Goal: Information Seeking & Learning: Find specific fact

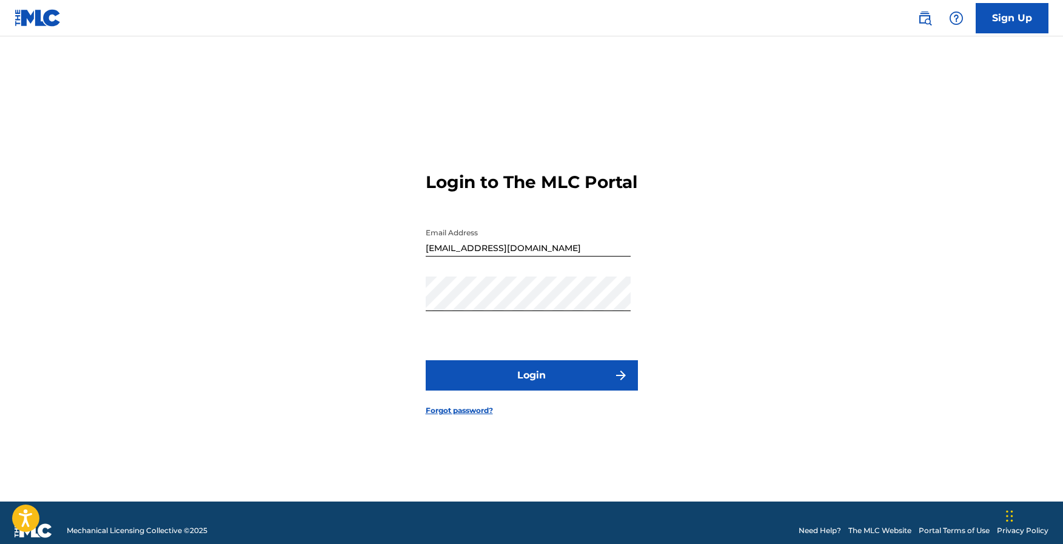
click at [589, 390] on button "Login" at bounding box center [532, 375] width 212 height 30
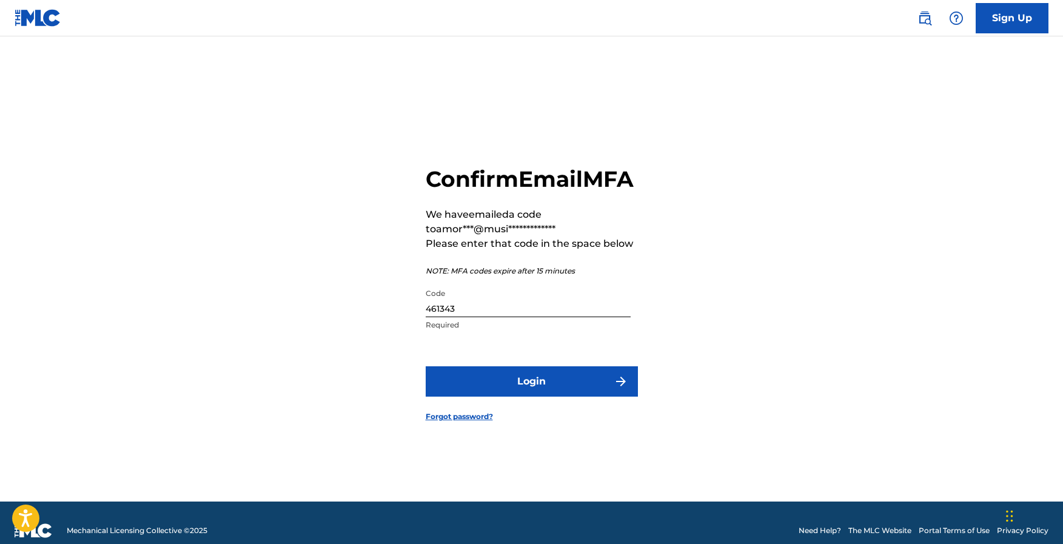
click at [465, 317] on input "461343" at bounding box center [528, 300] width 205 height 35
type input "673307"
click at [426, 366] on button "Login" at bounding box center [532, 381] width 212 height 30
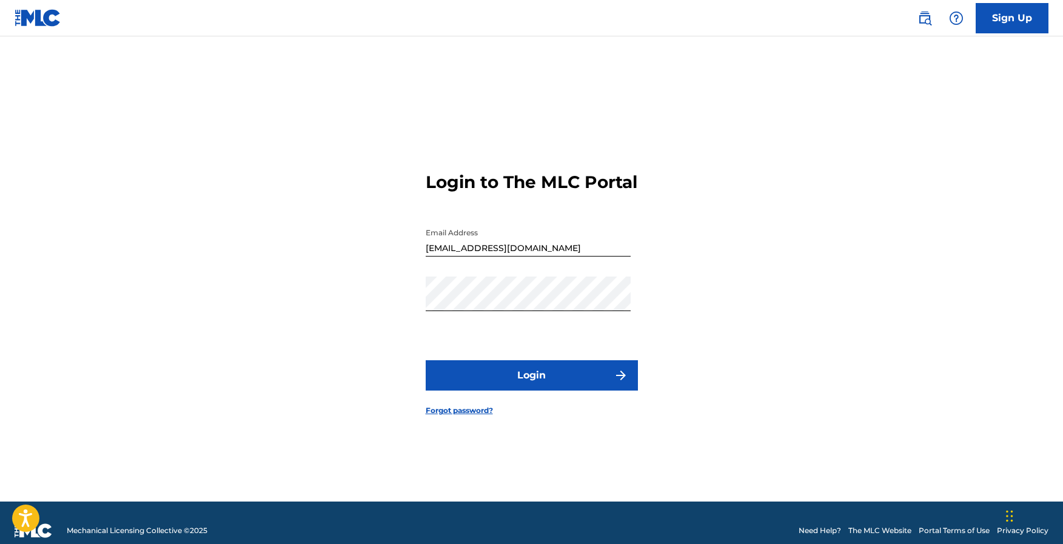
click at [564, 388] on button "Login" at bounding box center [532, 375] width 212 height 30
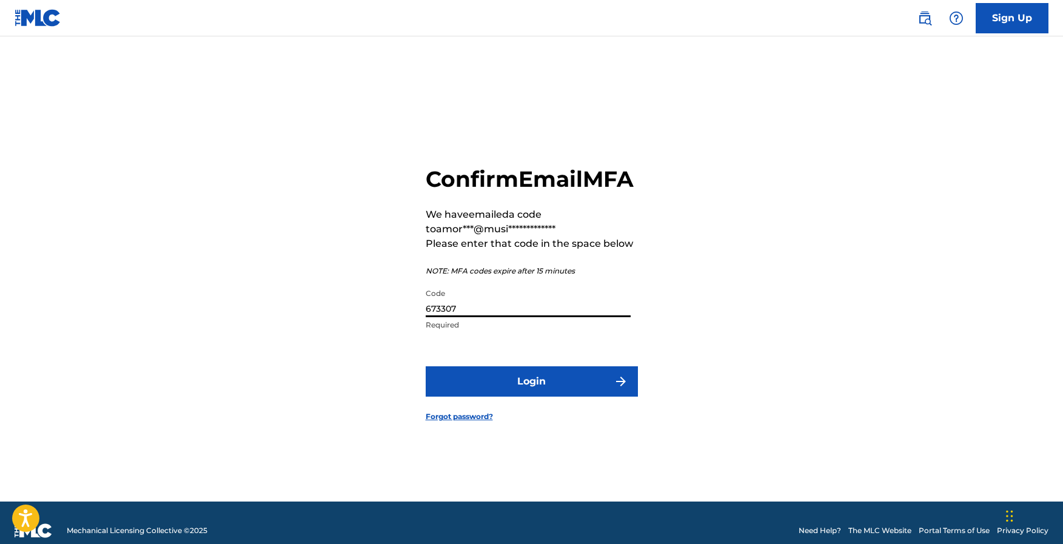
drag, startPoint x: 467, startPoint y: 318, endPoint x: 374, endPoint y: 323, distance: 93.5
click at [374, 323] on div "**********" at bounding box center [531, 284] width 849 height 435
type input "804356"
click at [572, 395] on button "Login" at bounding box center [532, 381] width 212 height 30
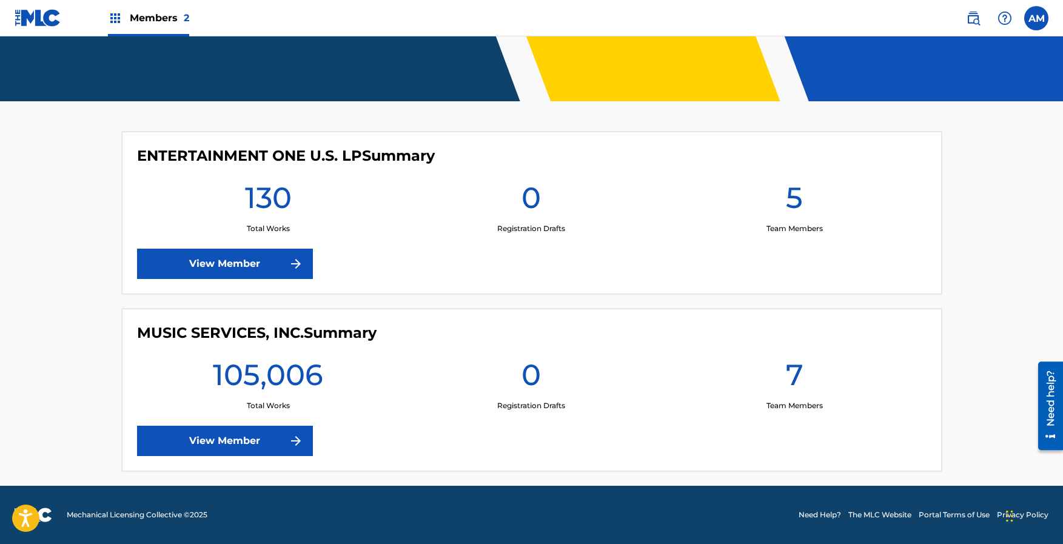
click at [255, 435] on link "View Member" at bounding box center [225, 441] width 176 height 30
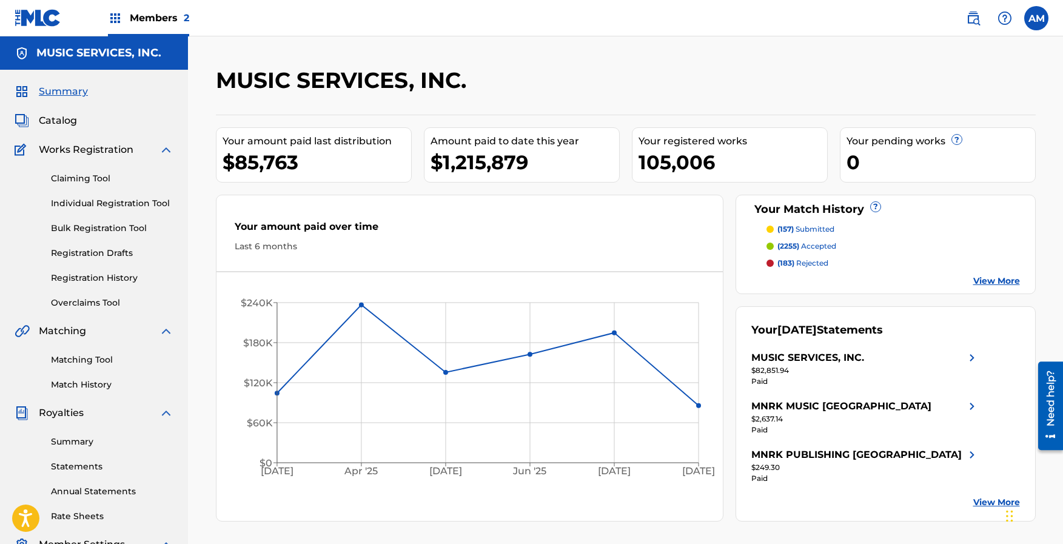
click at [810, 224] on p "(157) submitted" at bounding box center [805, 229] width 57 height 11
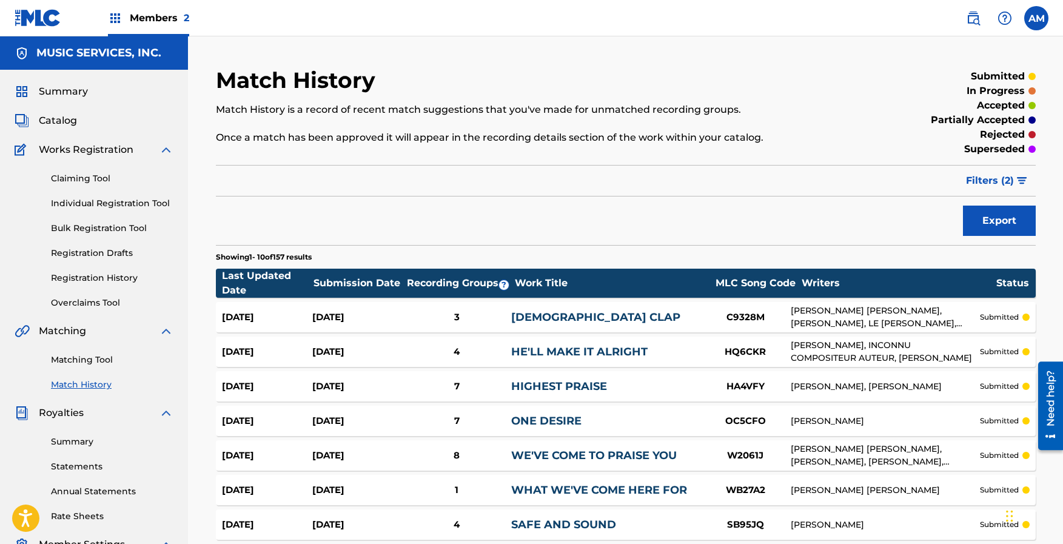
click at [1001, 179] on span "Filters ( 2 )" at bounding box center [990, 180] width 48 height 15
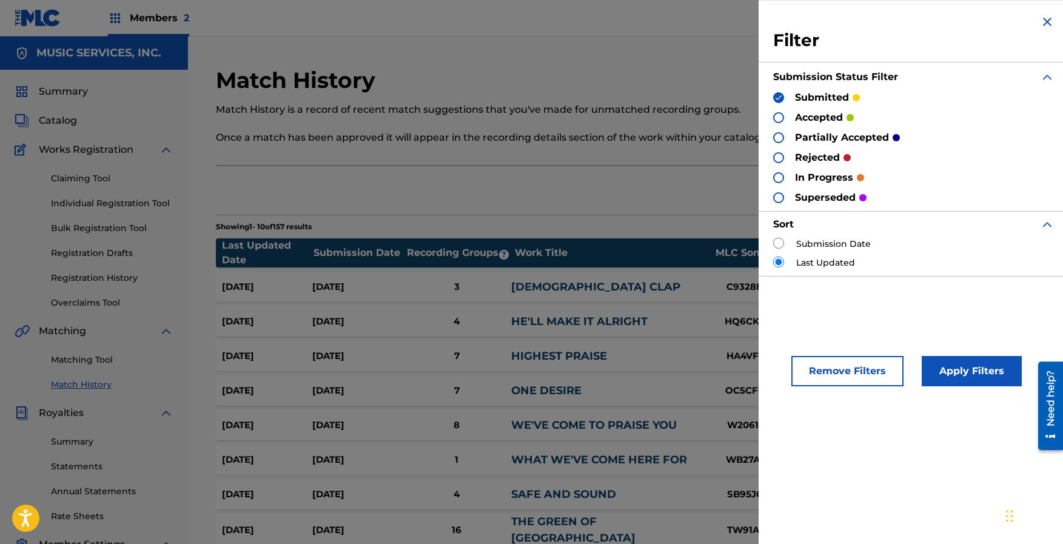
click at [985, 370] on button "Apply Filters" at bounding box center [971, 371] width 100 height 30
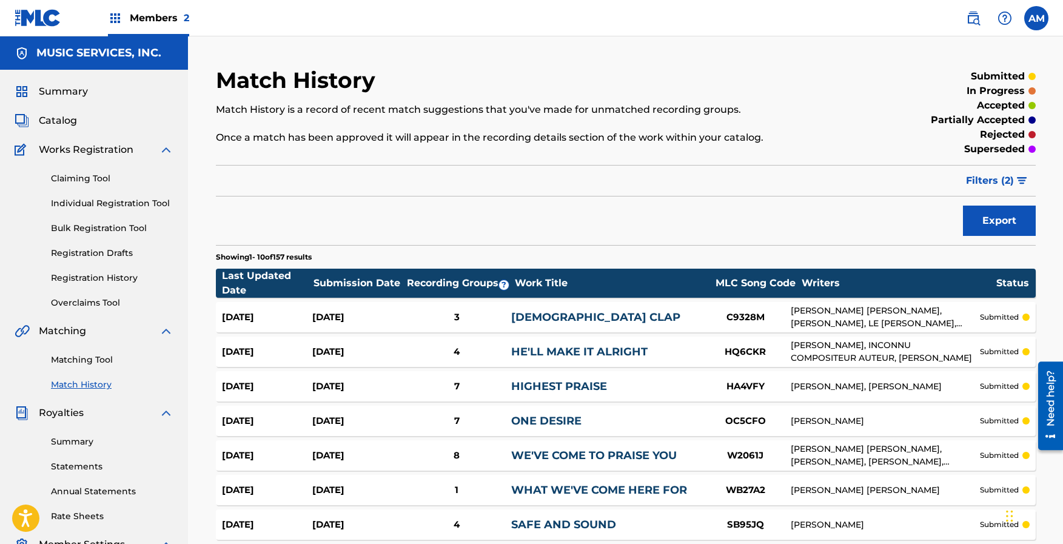
click at [1003, 186] on span "Filters ( 2 )" at bounding box center [990, 180] width 48 height 15
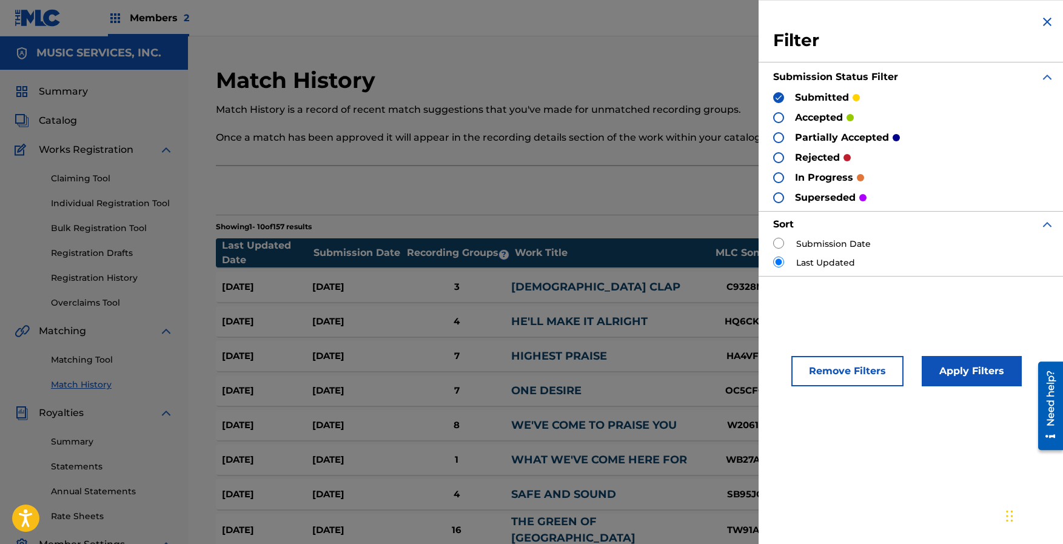
click at [778, 244] on input "radio" at bounding box center [778, 243] width 11 height 11
radio input "true"
click at [979, 370] on button "Apply Filters" at bounding box center [971, 371] width 100 height 30
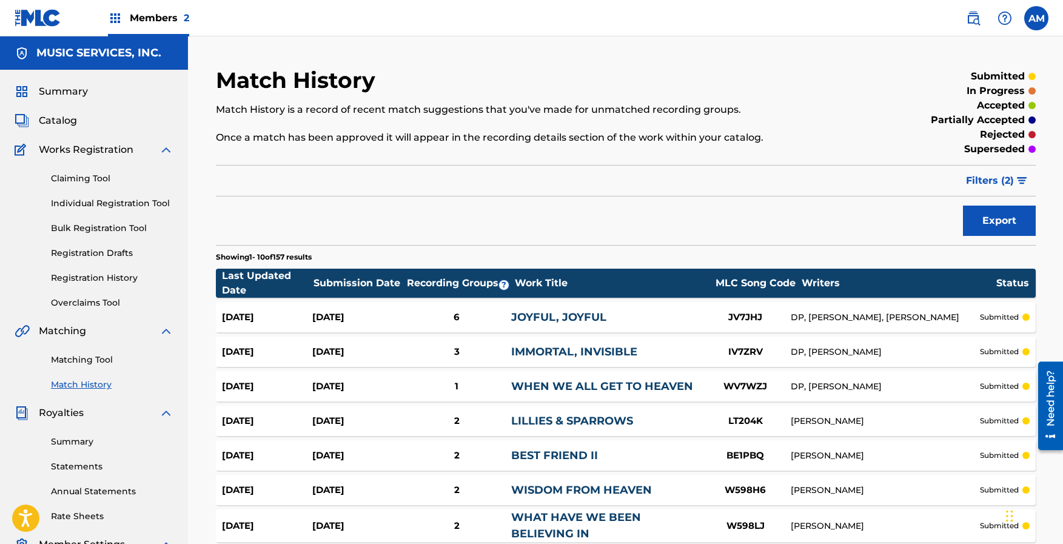
scroll to position [222, 0]
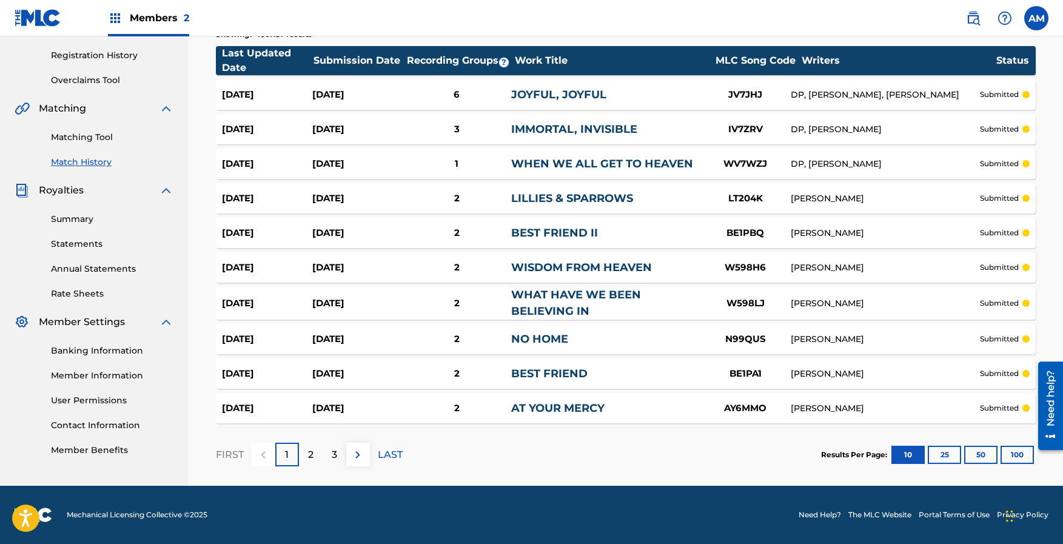
click at [1013, 455] on button "100" at bounding box center [1016, 455] width 33 height 18
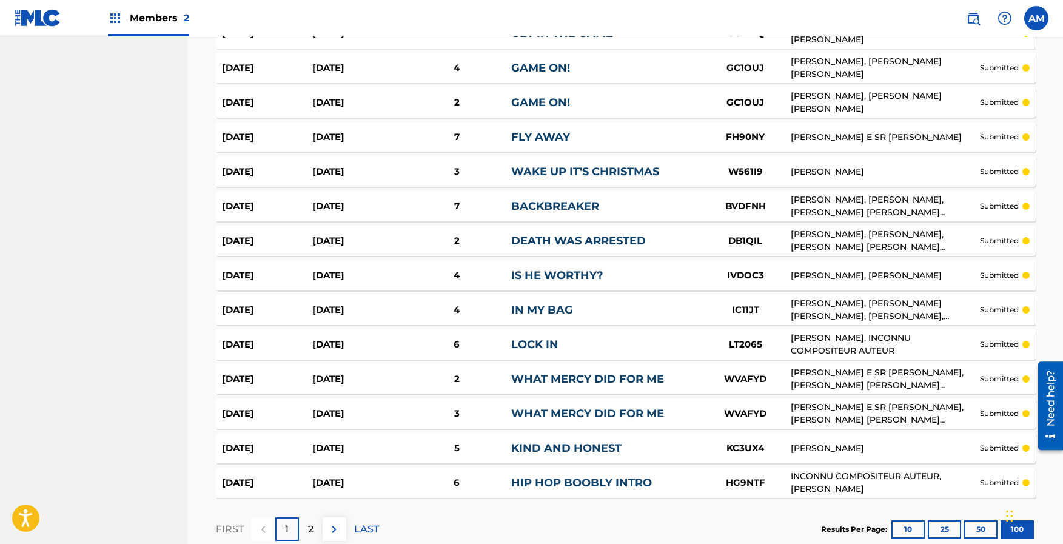
scroll to position [3376, 0]
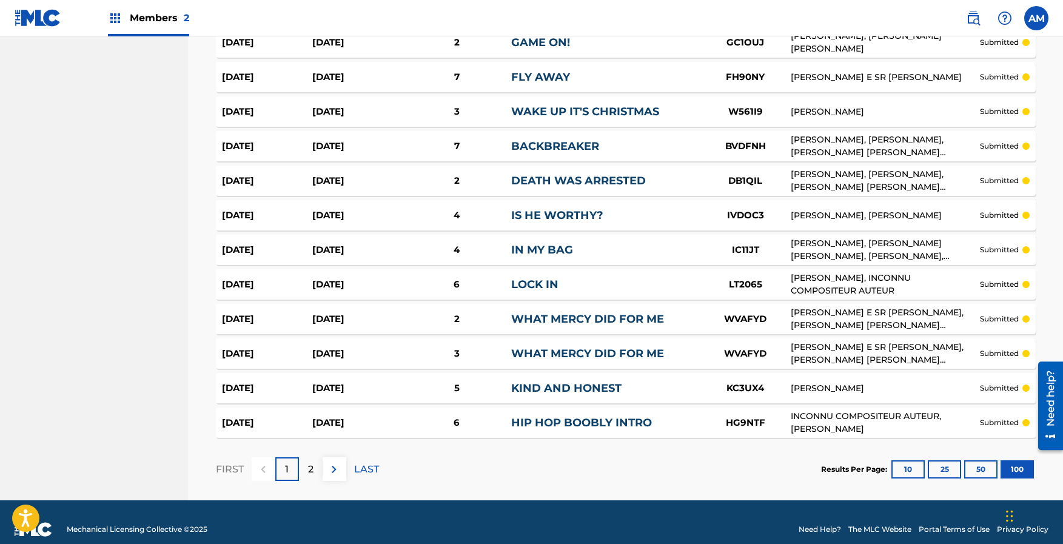
click at [334, 462] on img at bounding box center [334, 469] width 15 height 15
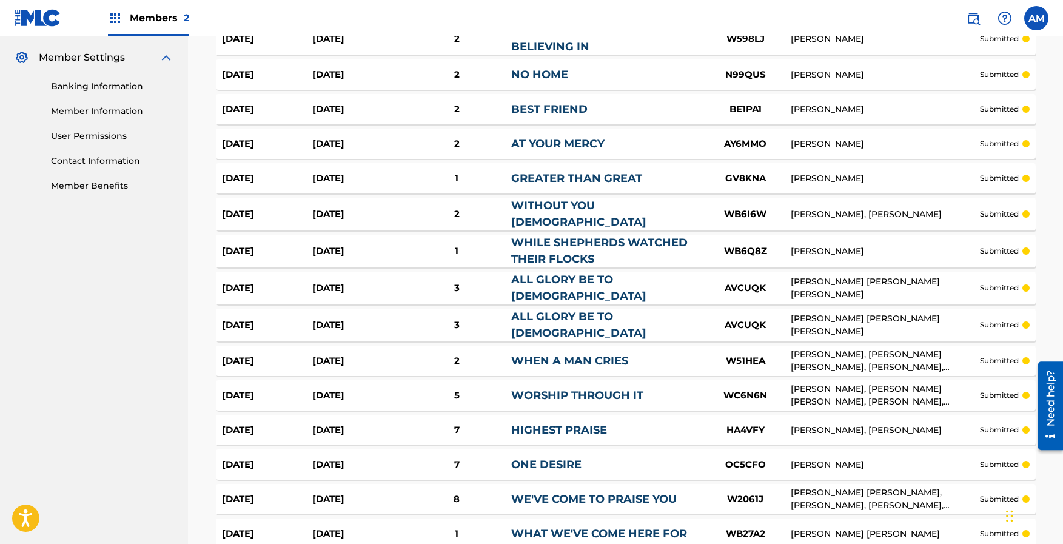
scroll to position [0, 0]
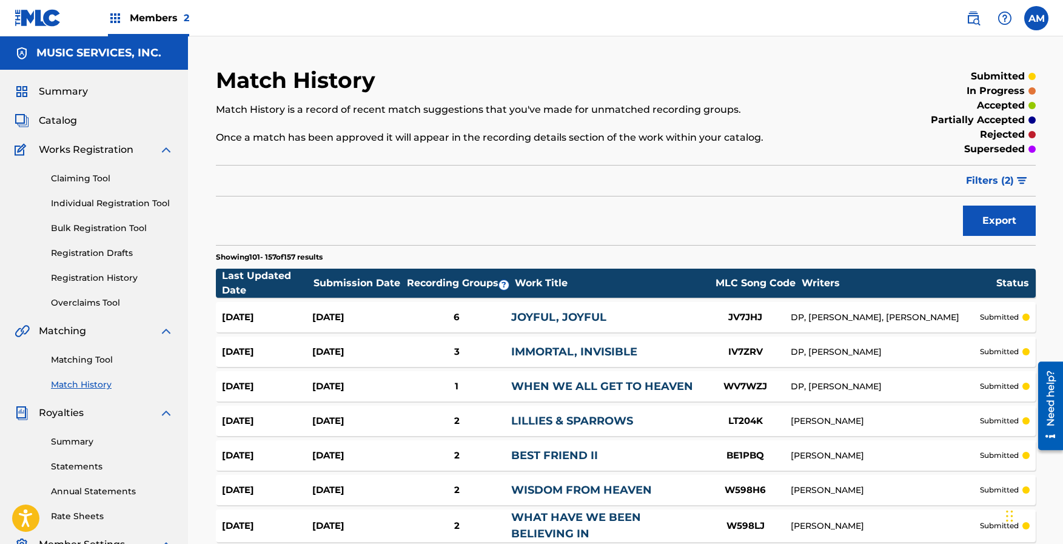
click at [93, 363] on link "Matching Tool" at bounding box center [112, 359] width 122 height 13
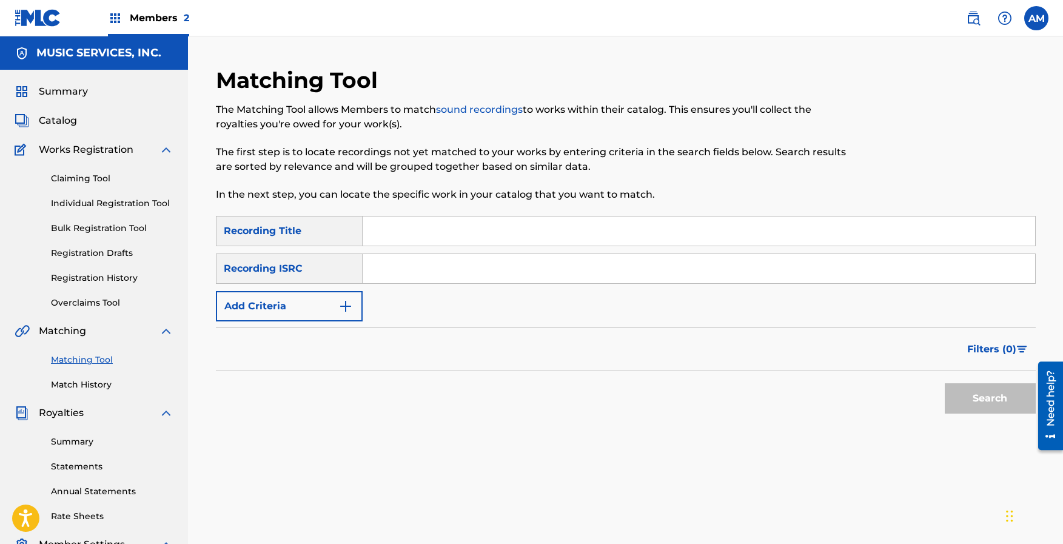
click at [85, 382] on link "Match History" at bounding box center [112, 384] width 122 height 13
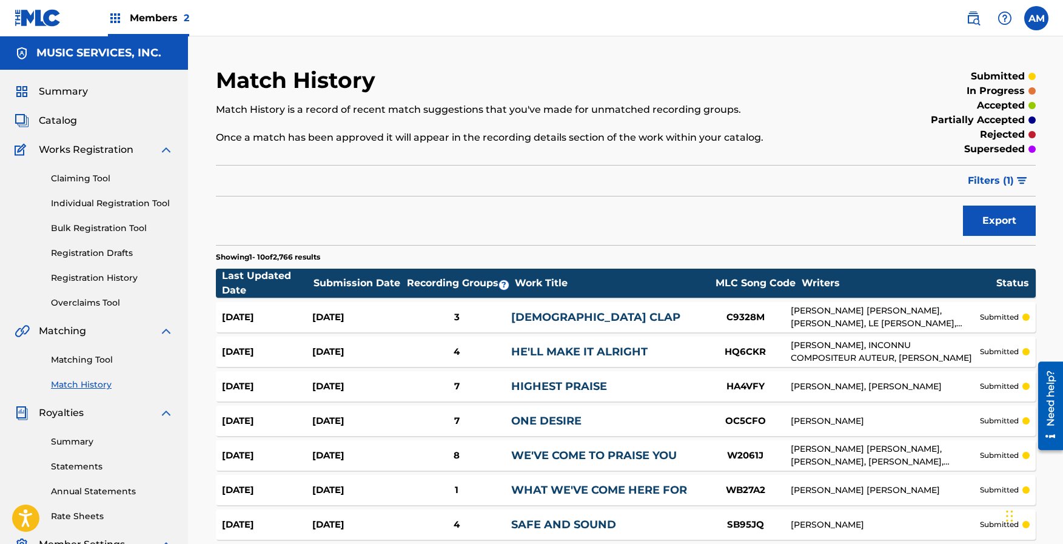
click at [992, 176] on span "Filters ( 1 )" at bounding box center [991, 180] width 46 height 15
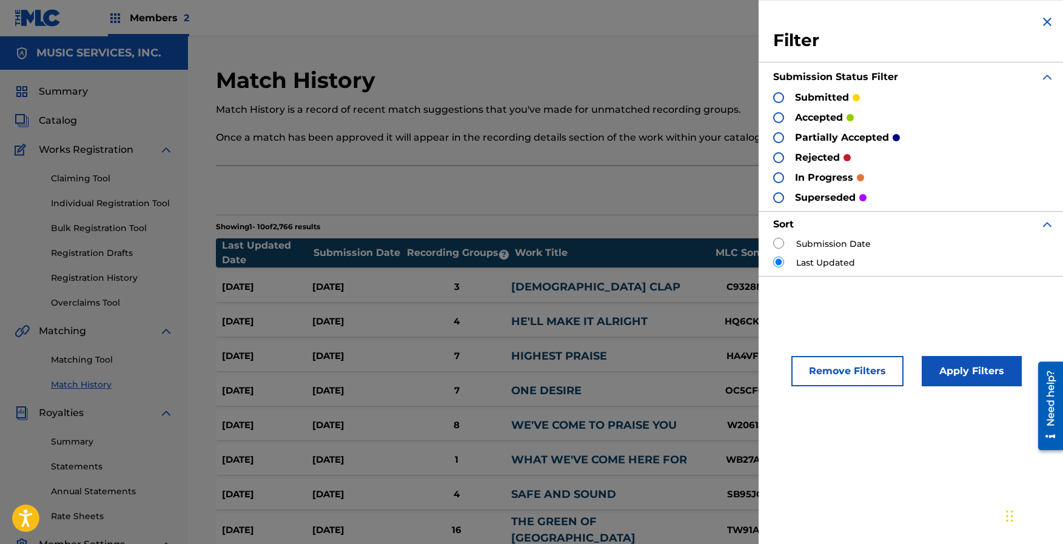
click at [794, 241] on div "Submission Date" at bounding box center [913, 244] width 281 height 13
click at [778, 241] on input "radio" at bounding box center [778, 243] width 11 height 11
radio input "true"
click at [988, 379] on button "Apply Filters" at bounding box center [971, 371] width 100 height 30
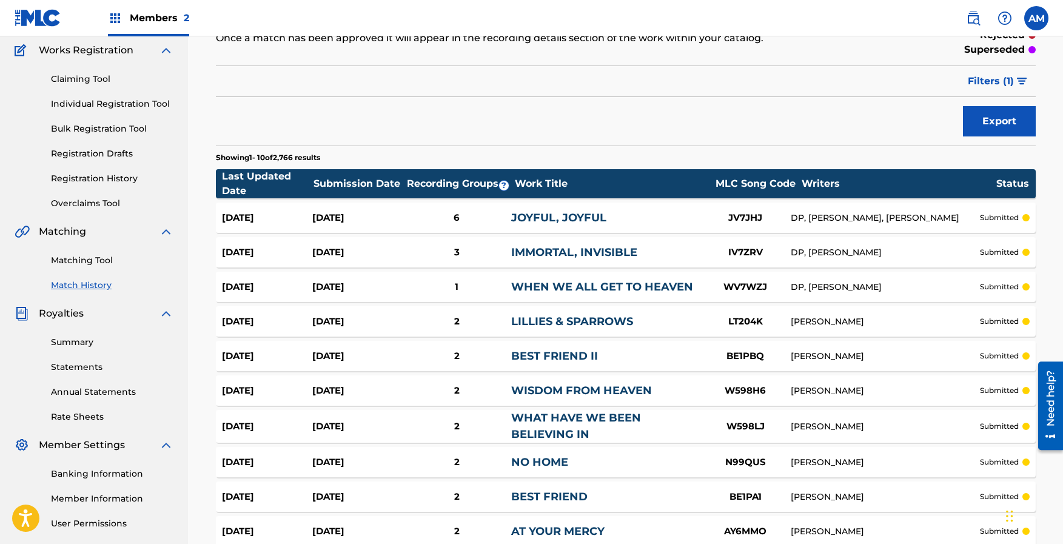
scroll to position [222, 0]
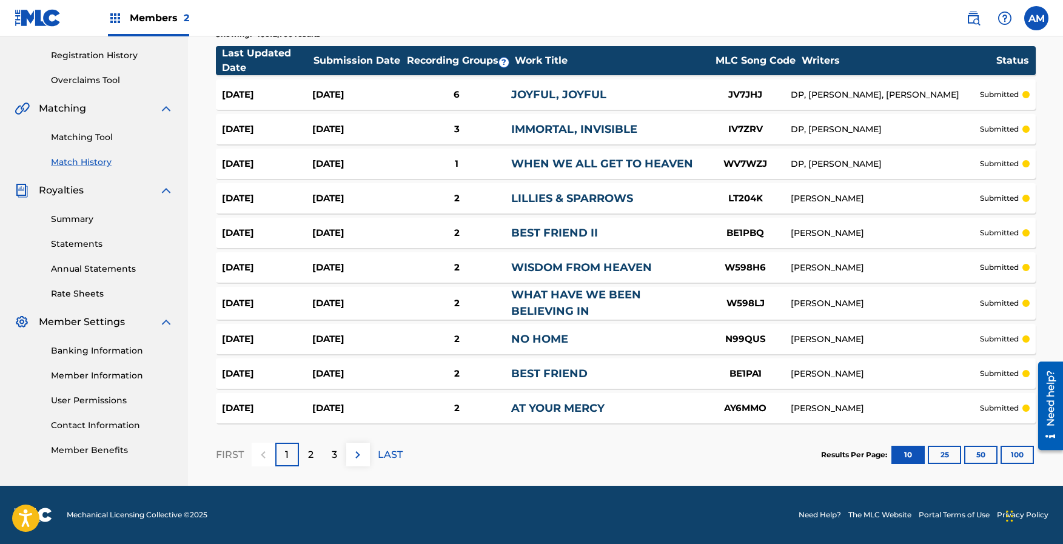
click at [1014, 452] on button "100" at bounding box center [1016, 455] width 33 height 18
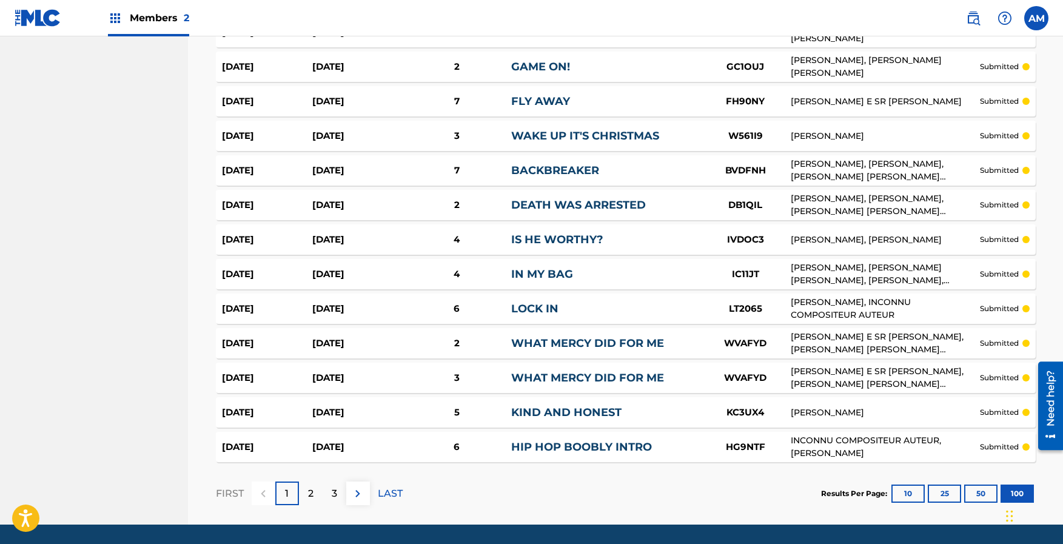
scroll to position [3376, 0]
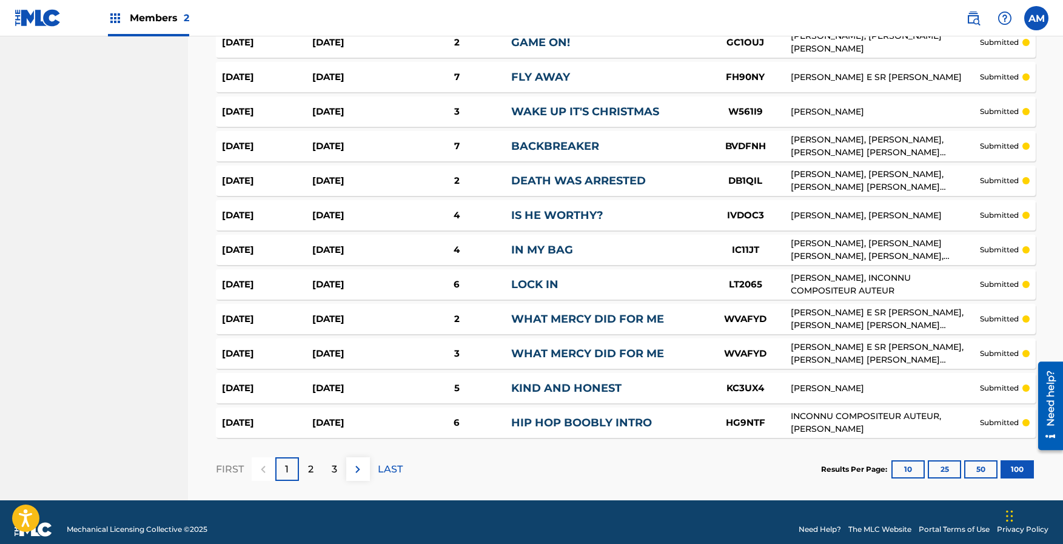
click at [355, 462] on img at bounding box center [357, 469] width 15 height 15
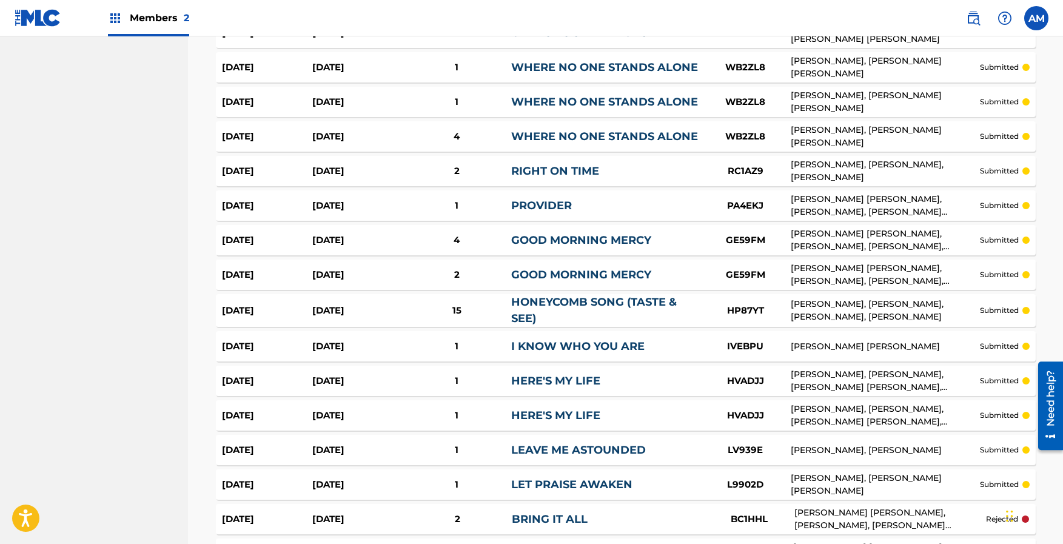
scroll to position [1697, 0]
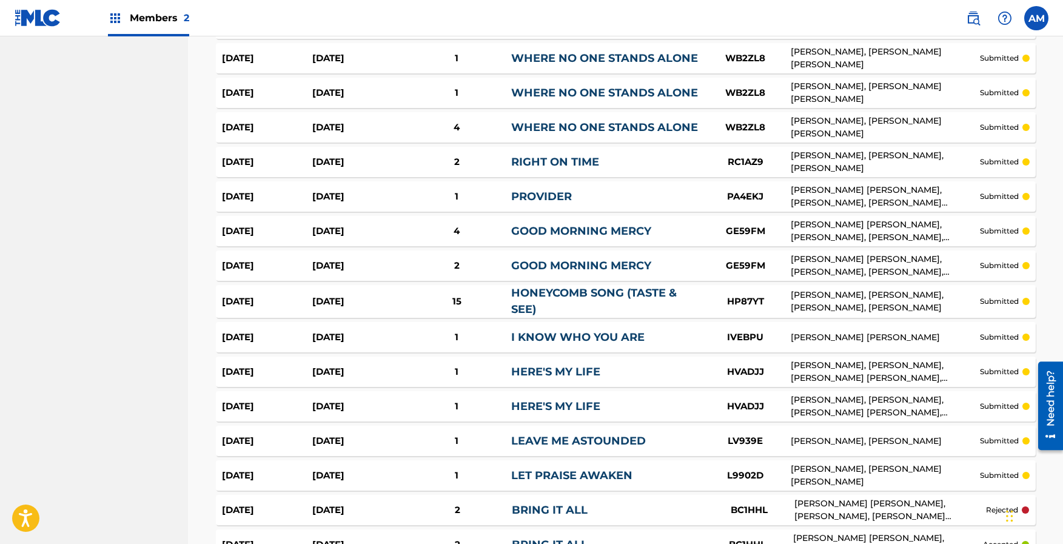
click at [582, 290] on div "HONEYCOMB SONG (TASTE & SEE)" at bounding box center [605, 301] width 189 height 33
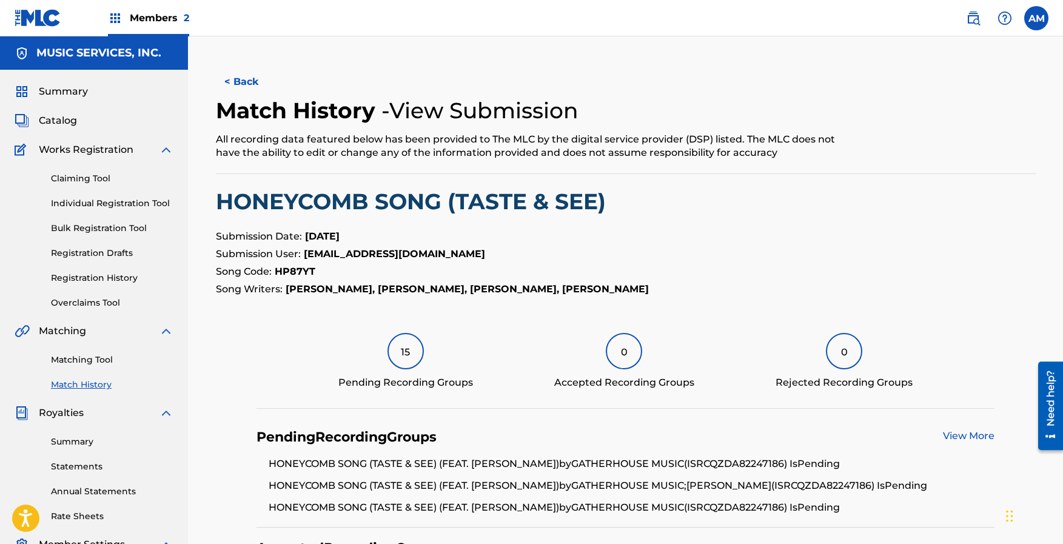
click at [235, 77] on button "< Back" at bounding box center [252, 82] width 73 height 30
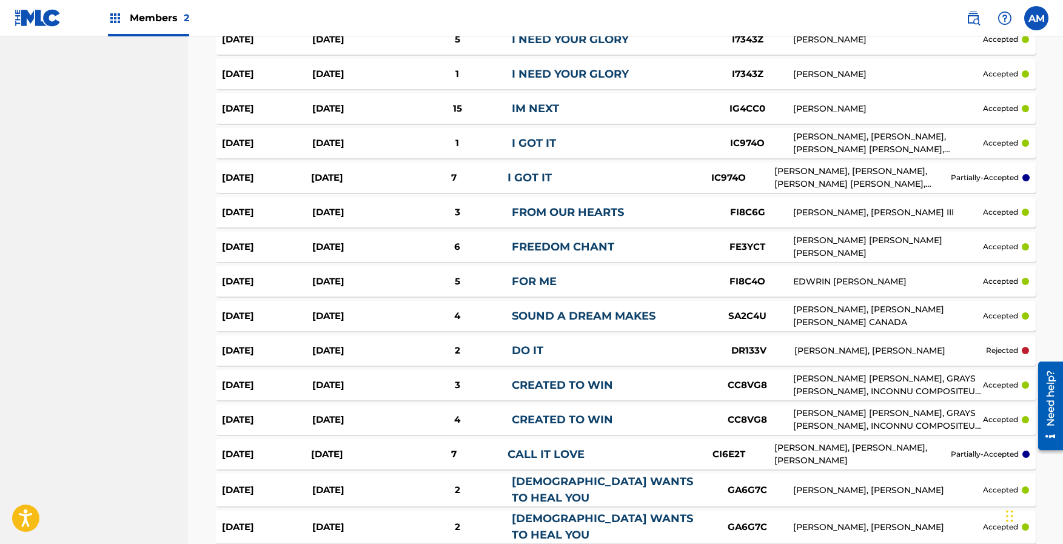
scroll to position [3340, 0]
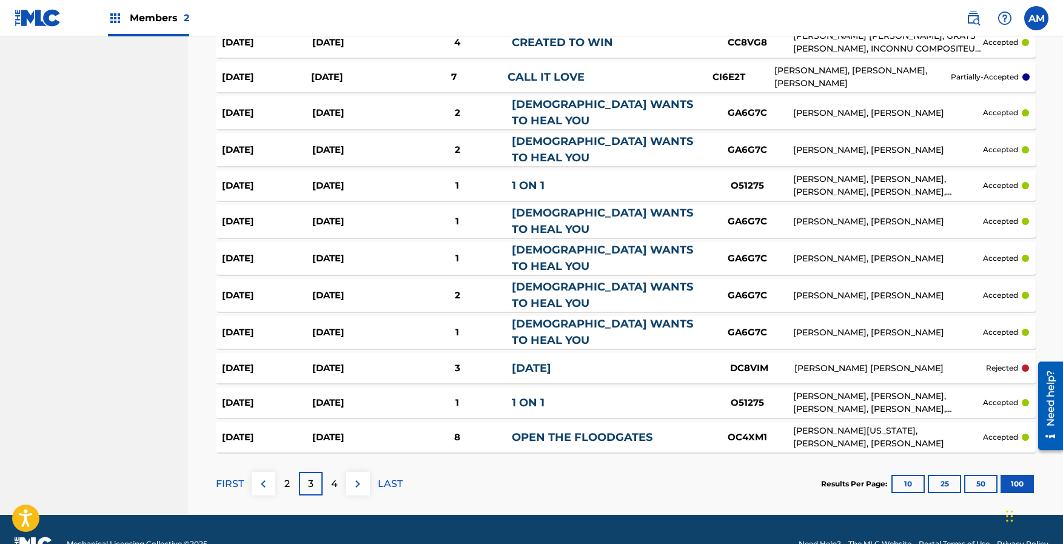
click at [293, 472] on div "2" at bounding box center [287, 484] width 24 height 24
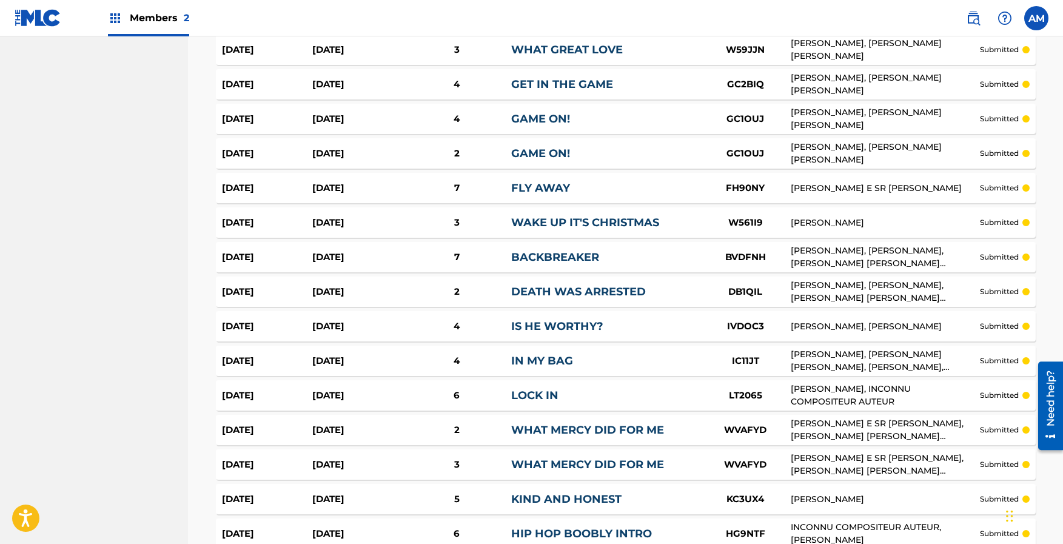
scroll to position [3376, 0]
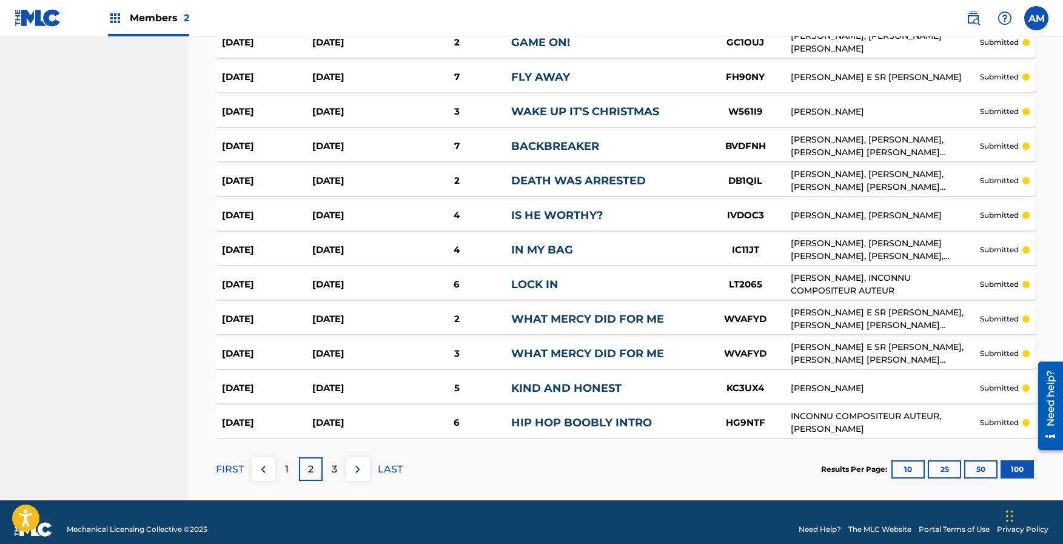
click at [290, 458] on div "1" at bounding box center [287, 469] width 24 height 24
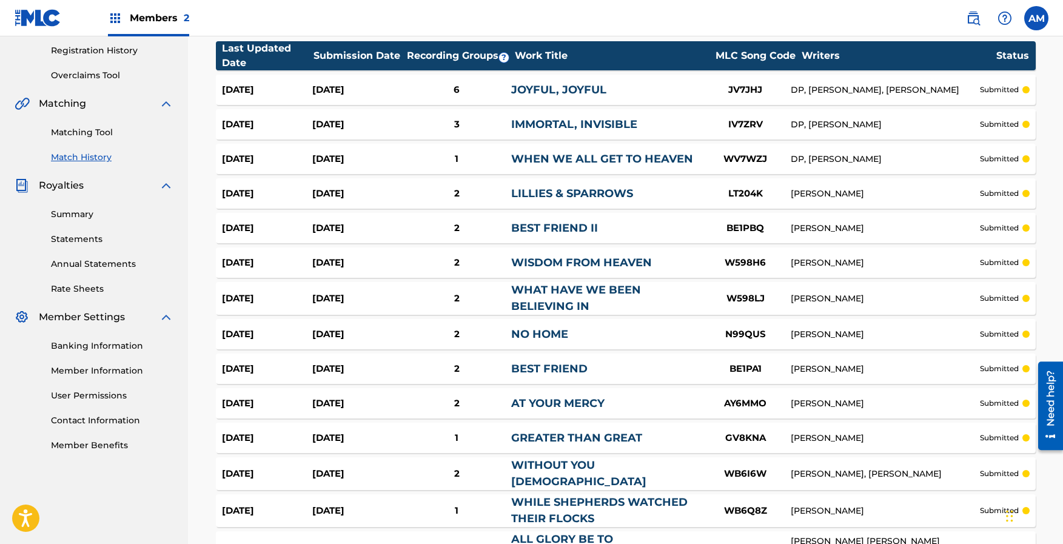
scroll to position [0, 0]
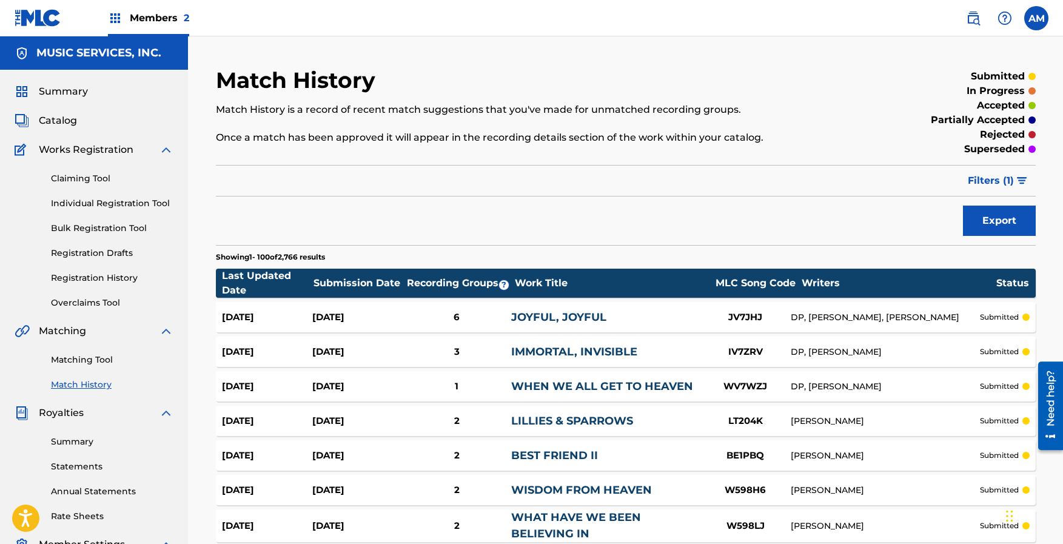
click at [1014, 183] on button "Filters ( 1 )" at bounding box center [997, 180] width 75 height 30
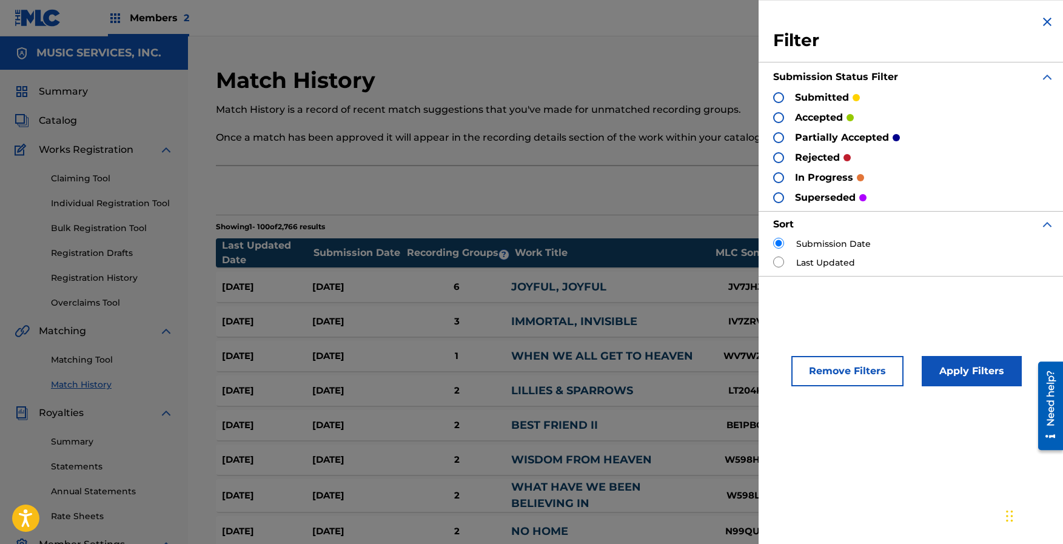
click at [777, 96] on div at bounding box center [778, 97] width 11 height 11
click at [980, 372] on button "Apply Filters" at bounding box center [971, 371] width 100 height 30
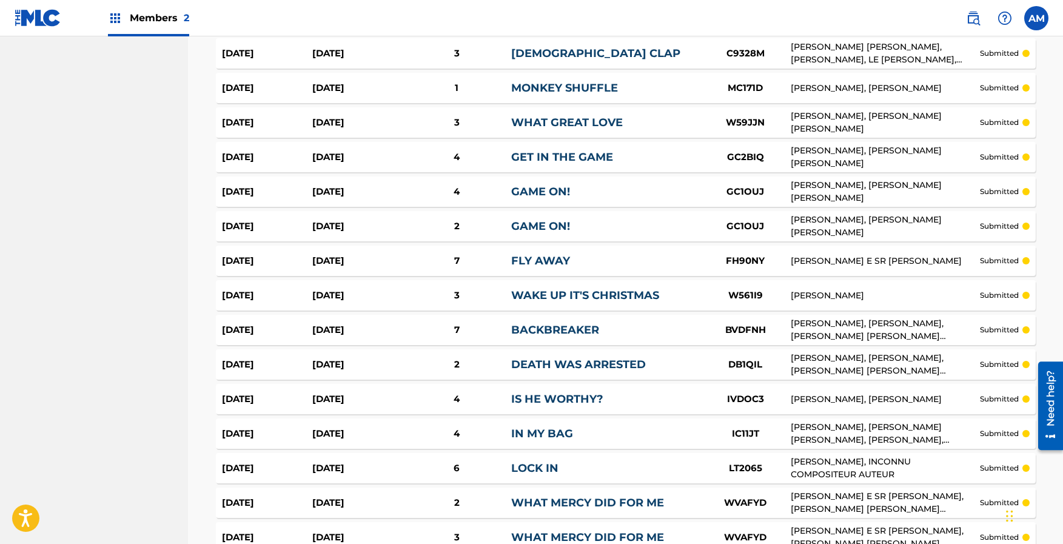
scroll to position [3376, 0]
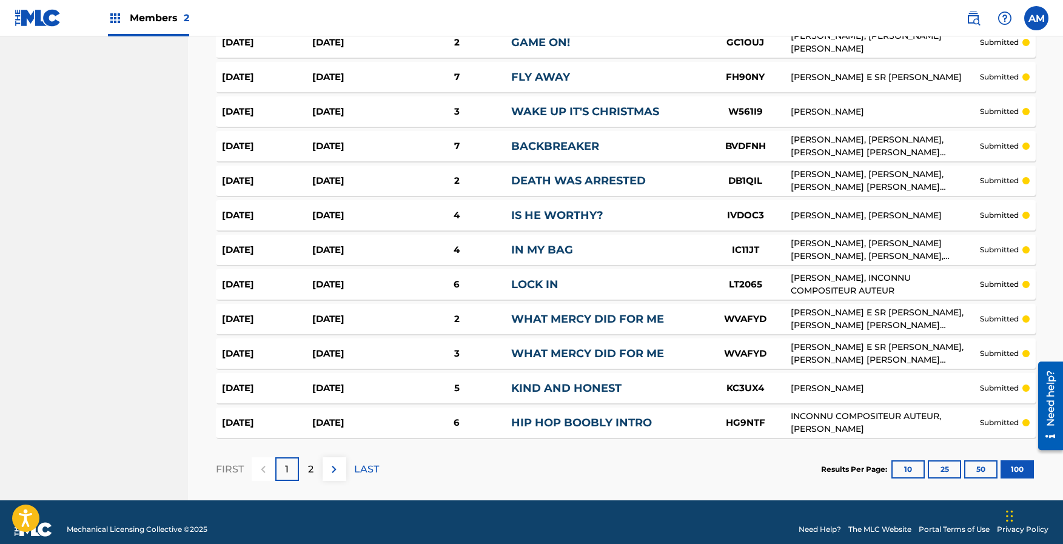
click at [373, 462] on p "LAST" at bounding box center [366, 469] width 25 height 15
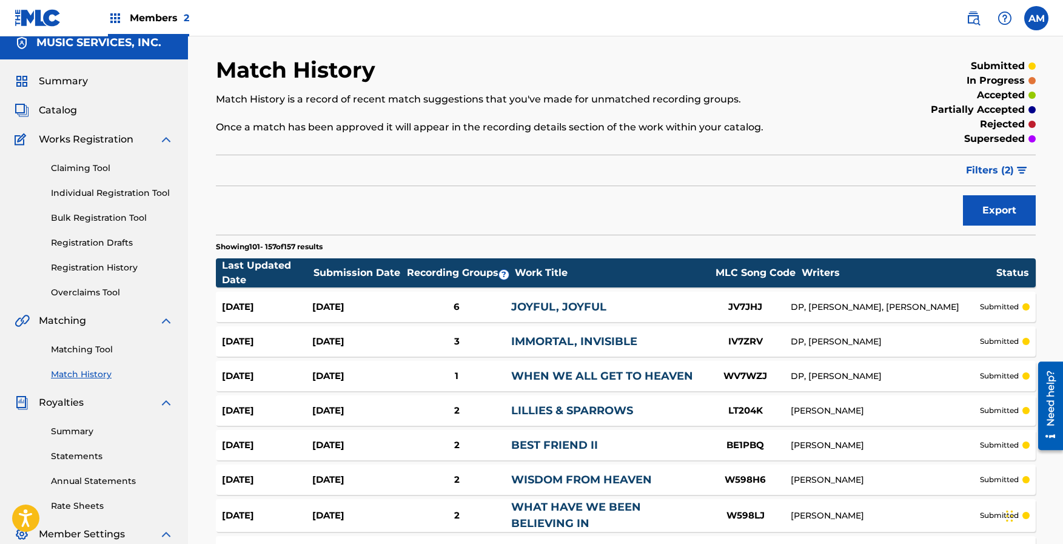
scroll to position [8, 0]
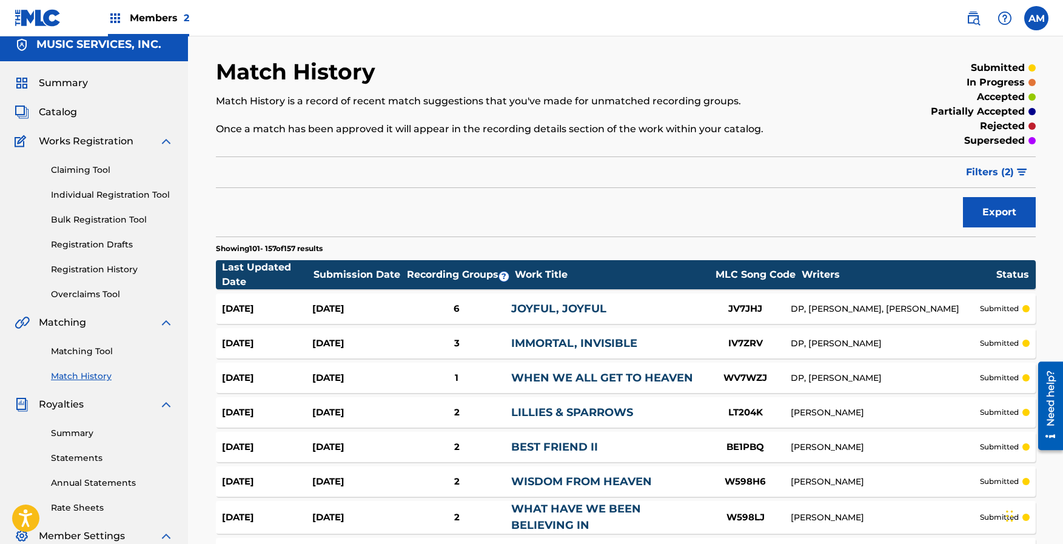
click at [1009, 167] on span "Filters ( 2 )" at bounding box center [990, 172] width 48 height 15
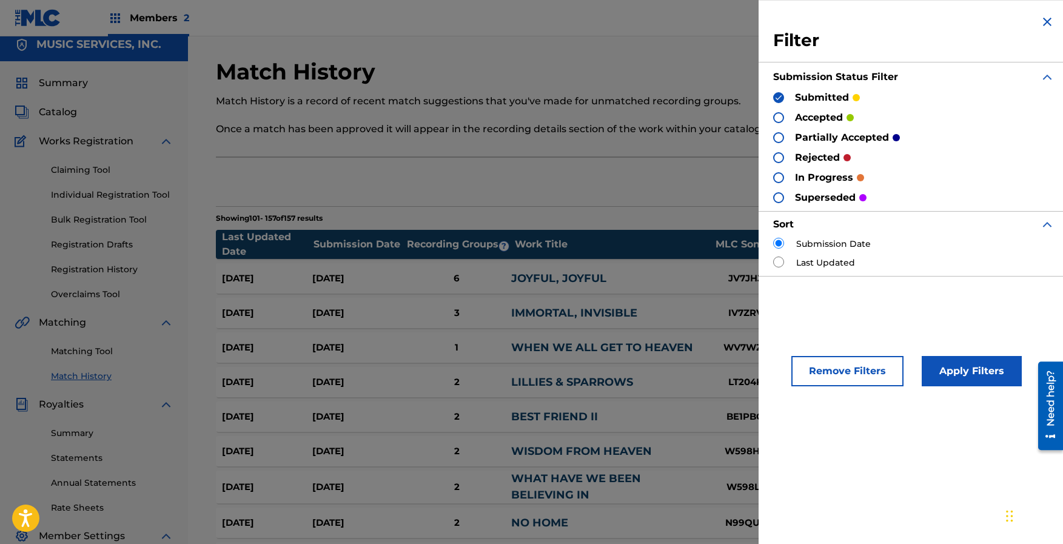
click at [1045, 20] on img at bounding box center [1047, 22] width 15 height 15
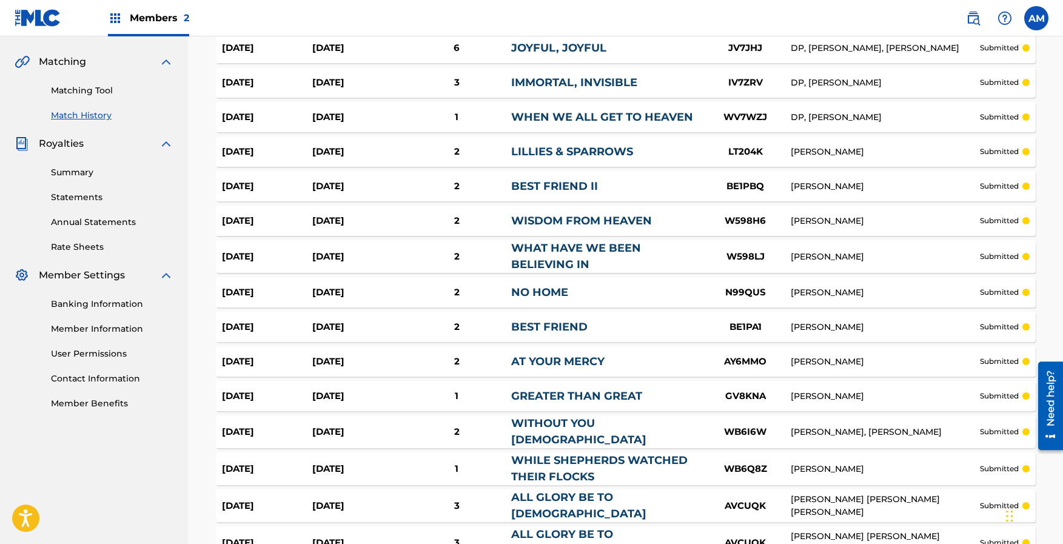
scroll to position [0, 0]
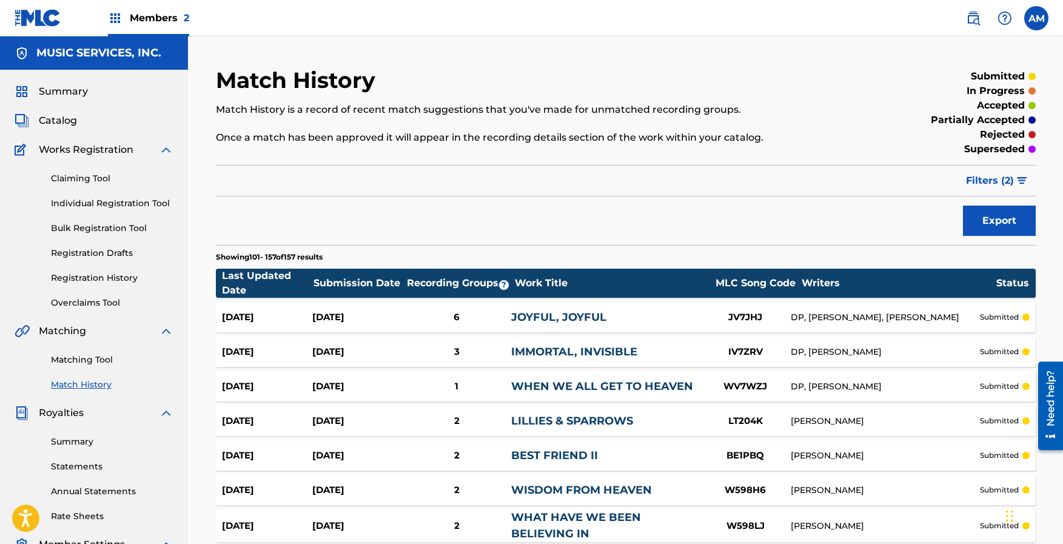
click at [986, 180] on span "Filters ( 2 )" at bounding box center [990, 180] width 48 height 15
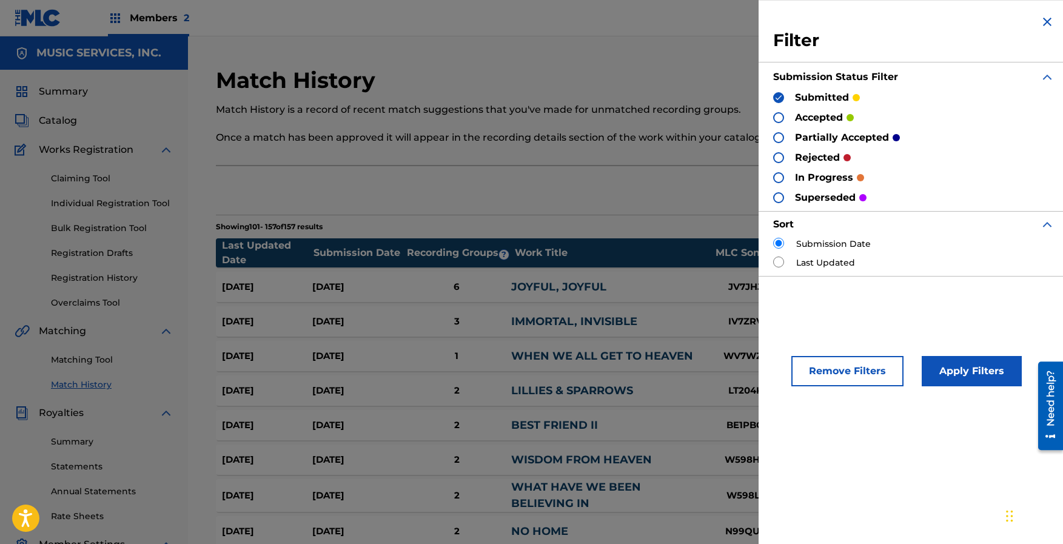
click at [866, 375] on button "Remove Filters" at bounding box center [847, 371] width 112 height 30
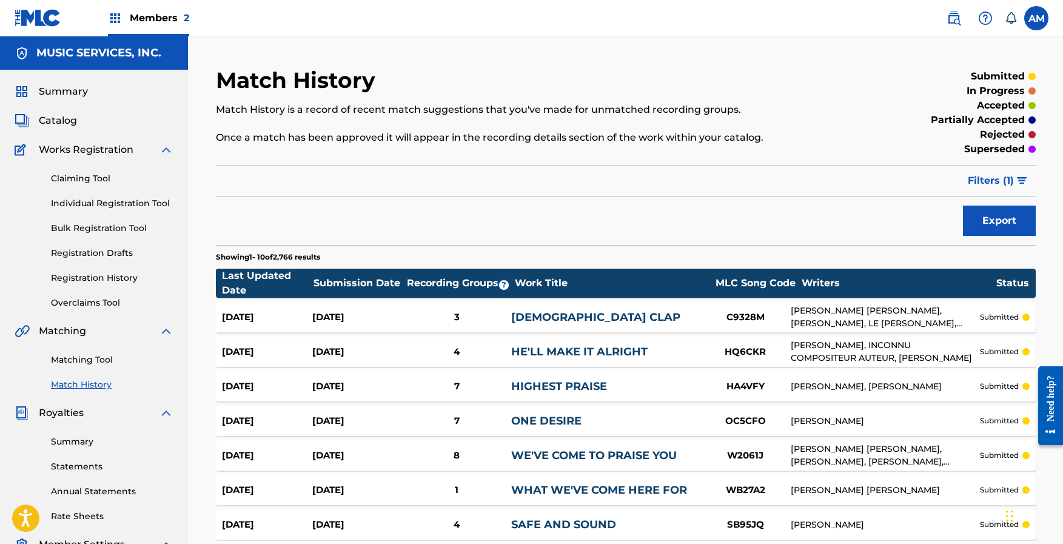
click at [61, 89] on span "Summary" at bounding box center [63, 91] width 49 height 15
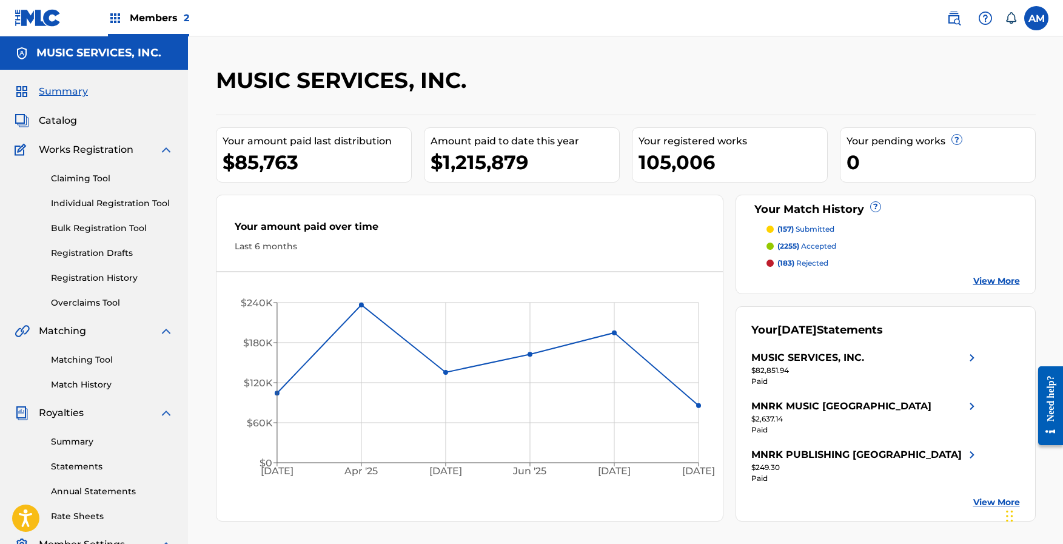
click at [998, 279] on link "View More" at bounding box center [996, 281] width 47 height 13
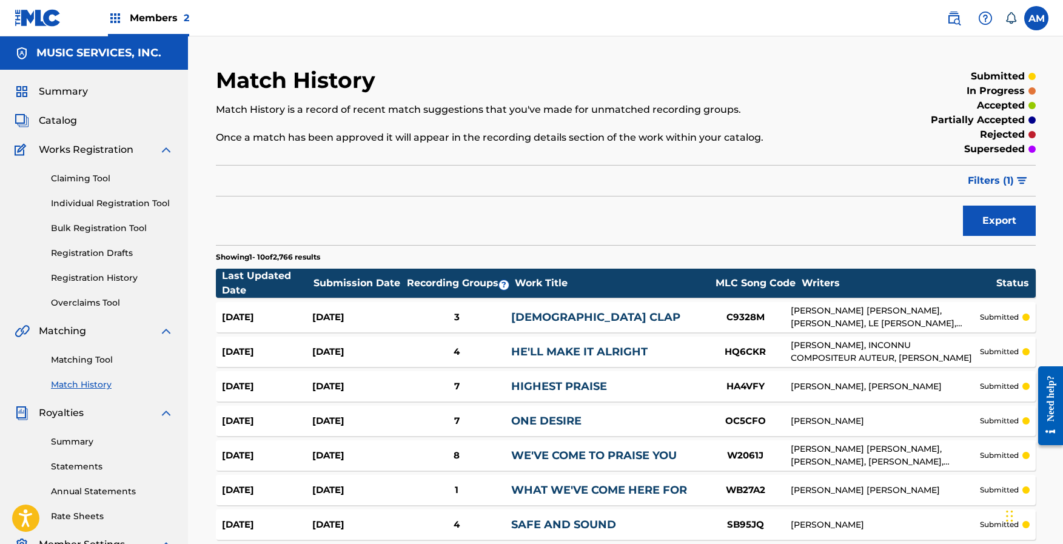
click at [997, 179] on span "Filters ( 1 )" at bounding box center [991, 180] width 46 height 15
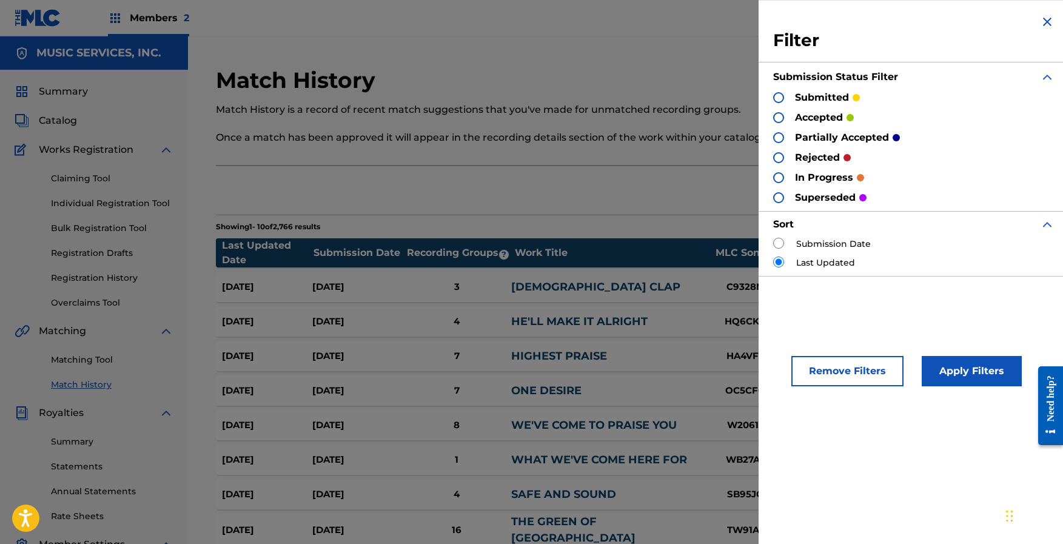
click at [778, 95] on div at bounding box center [778, 97] width 11 height 11
click at [780, 244] on input "radio" at bounding box center [778, 243] width 11 height 11
radio input "true"
click at [972, 370] on button "Apply Filters" at bounding box center [971, 371] width 100 height 30
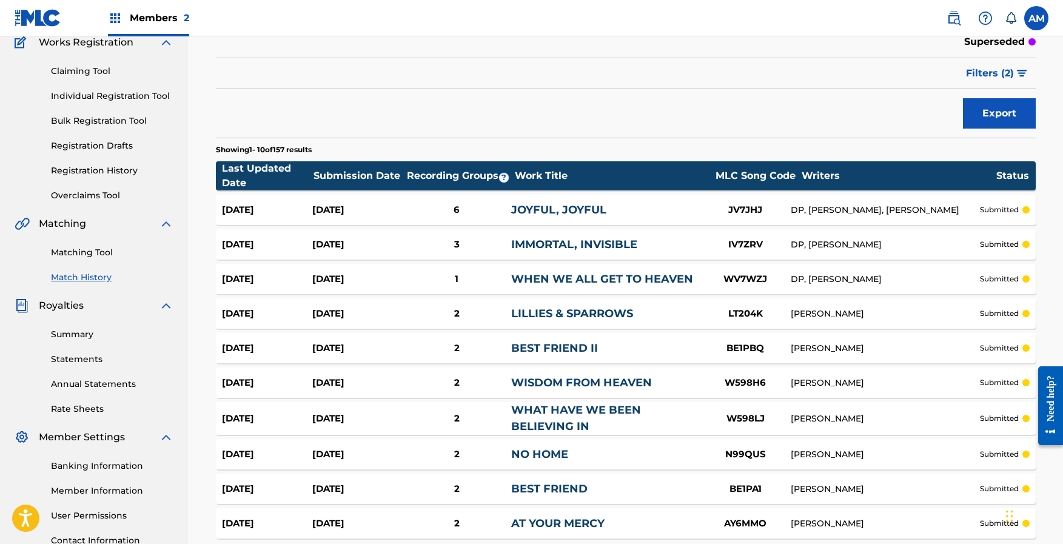
scroll to position [222, 0]
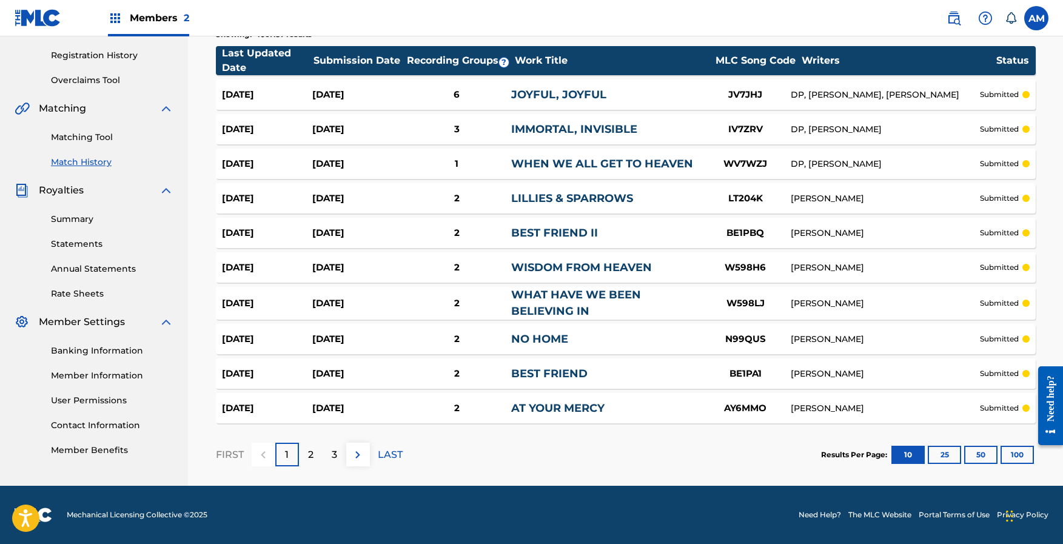
click at [1016, 456] on button "100" at bounding box center [1016, 455] width 33 height 18
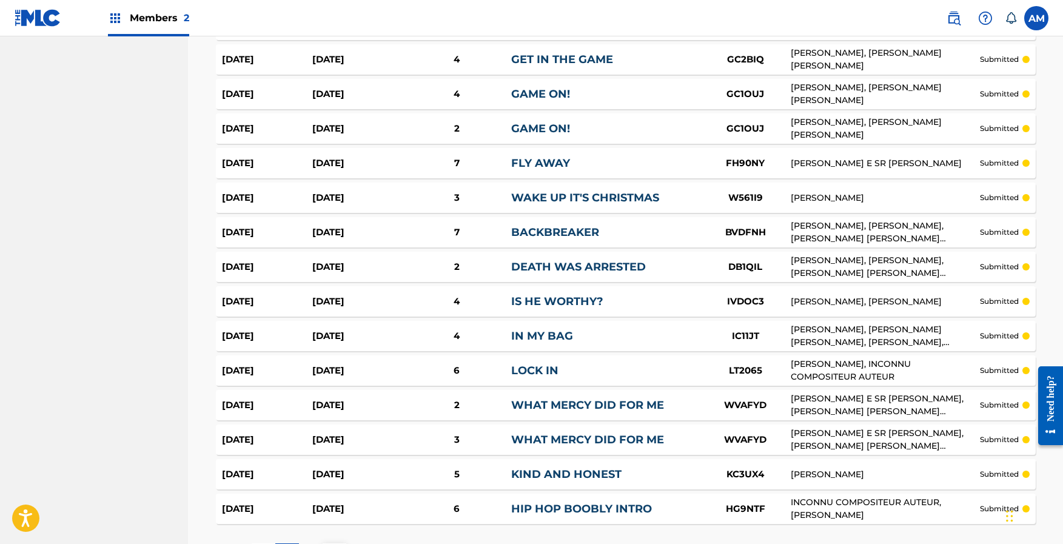
scroll to position [3376, 0]
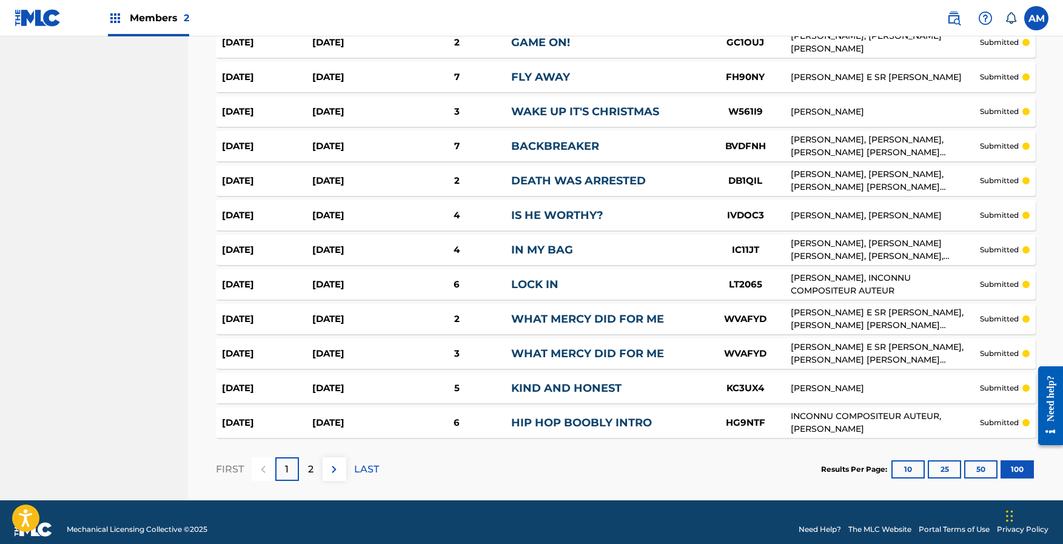
click at [311, 462] on p "2" at bounding box center [310, 469] width 5 height 15
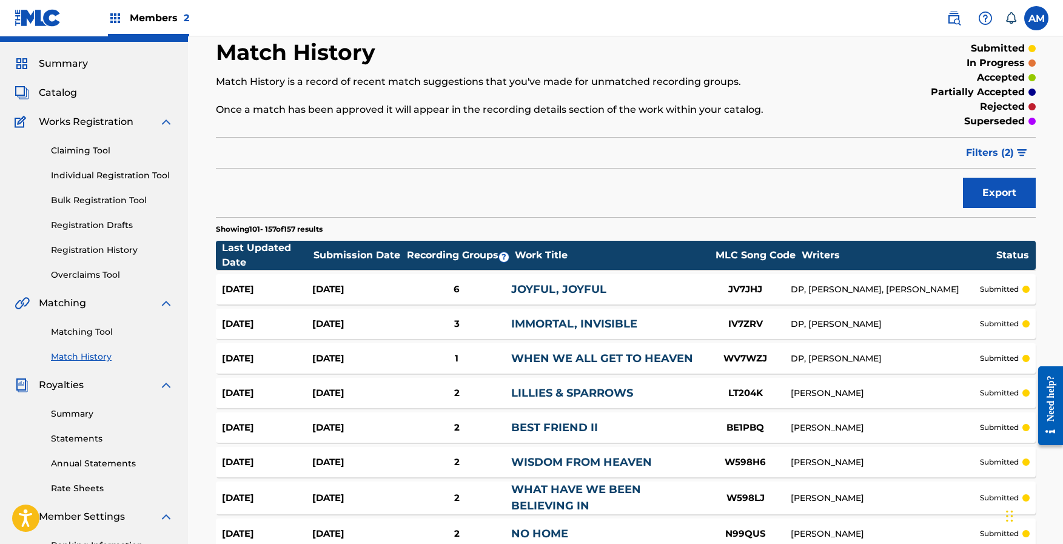
scroll to position [0, 0]
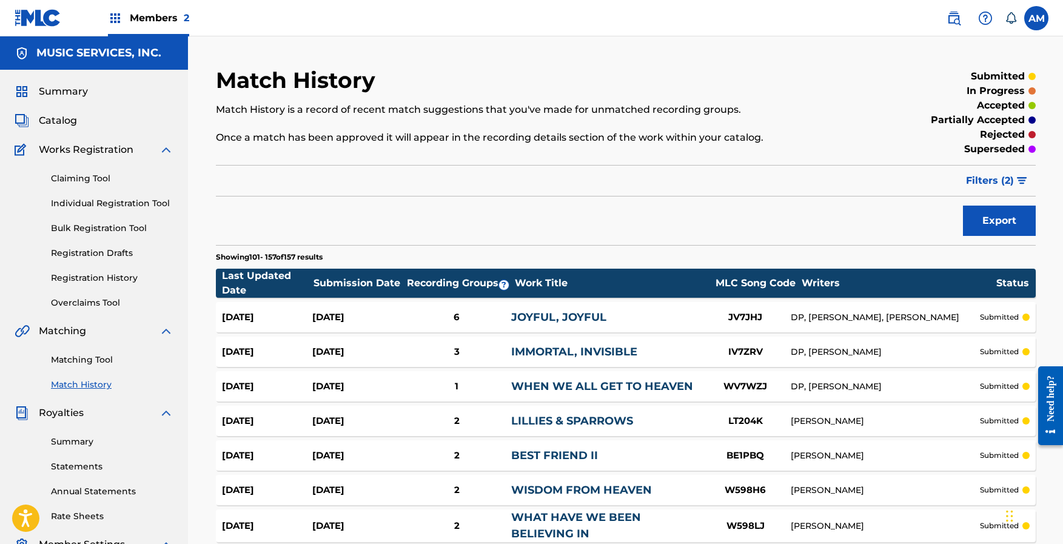
click at [994, 178] on span "Filters ( 2 )" at bounding box center [990, 180] width 48 height 15
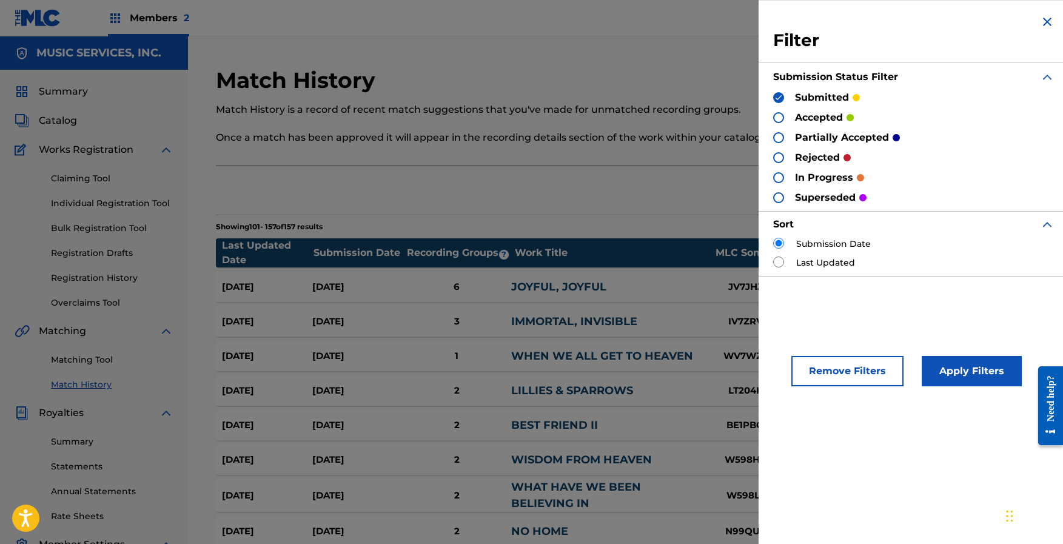
click at [981, 369] on button "Apply Filters" at bounding box center [971, 371] width 100 height 30
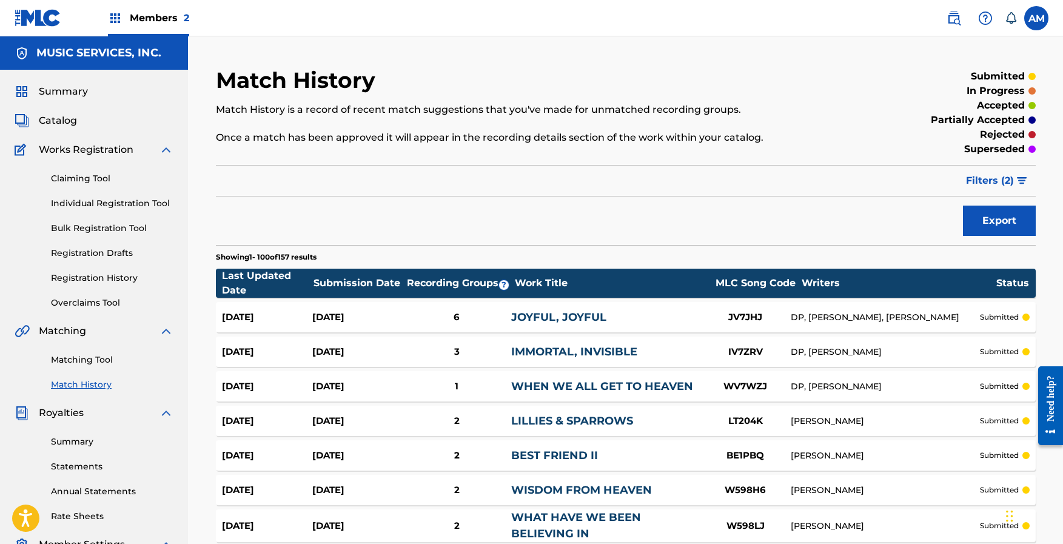
click at [87, 356] on link "Matching Tool" at bounding box center [112, 359] width 122 height 13
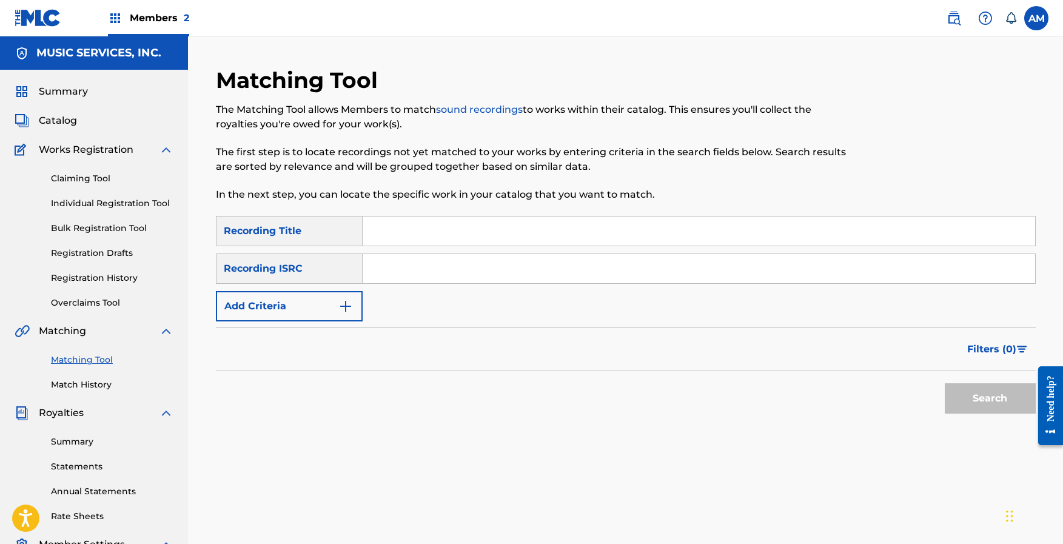
click at [75, 379] on link "Match History" at bounding box center [112, 384] width 122 height 13
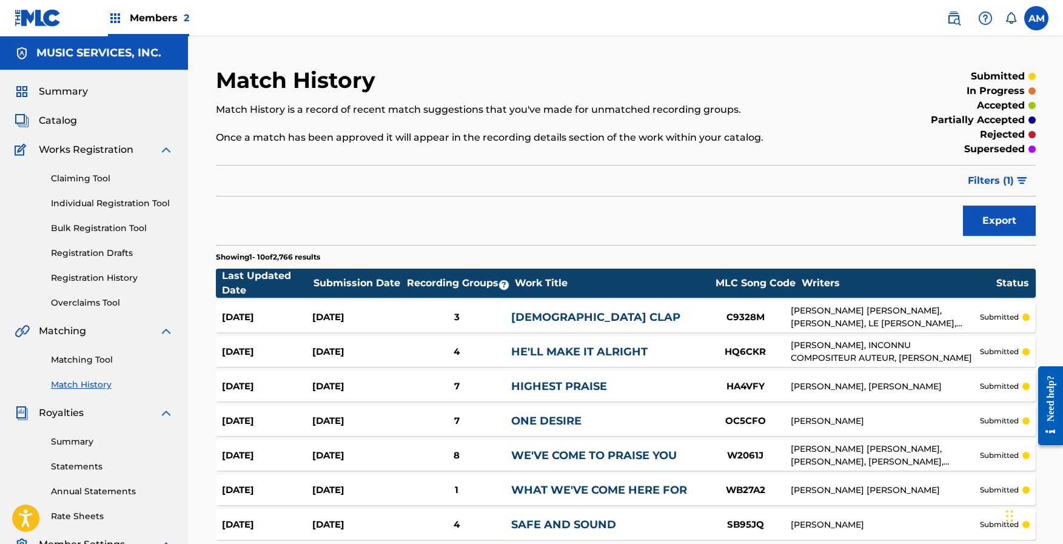
click at [1008, 180] on span "Filters ( 1 )" at bounding box center [991, 180] width 46 height 15
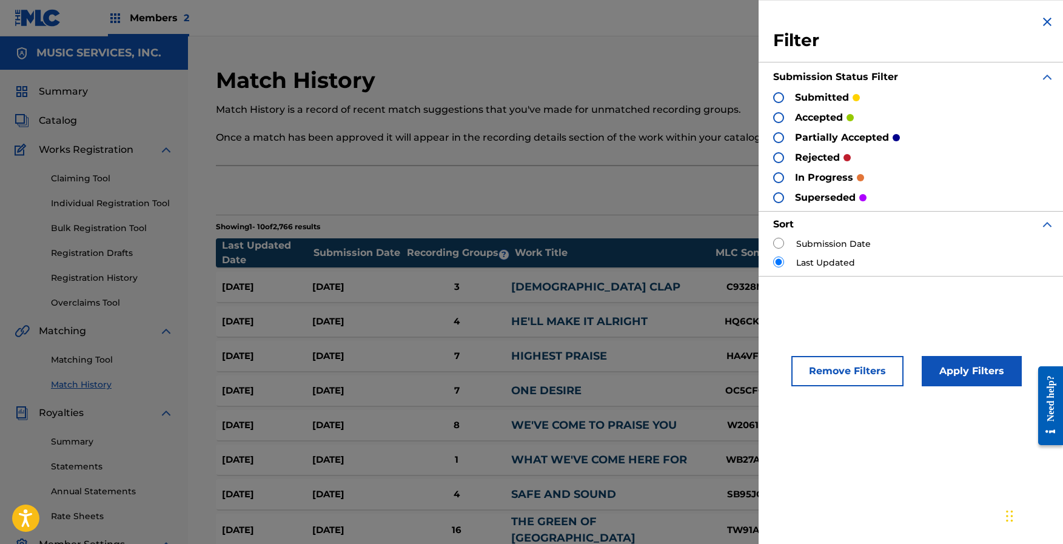
click at [781, 248] on input "radio" at bounding box center [778, 243] width 11 height 11
radio input "true"
click at [978, 370] on button "Apply Filters" at bounding box center [971, 371] width 100 height 30
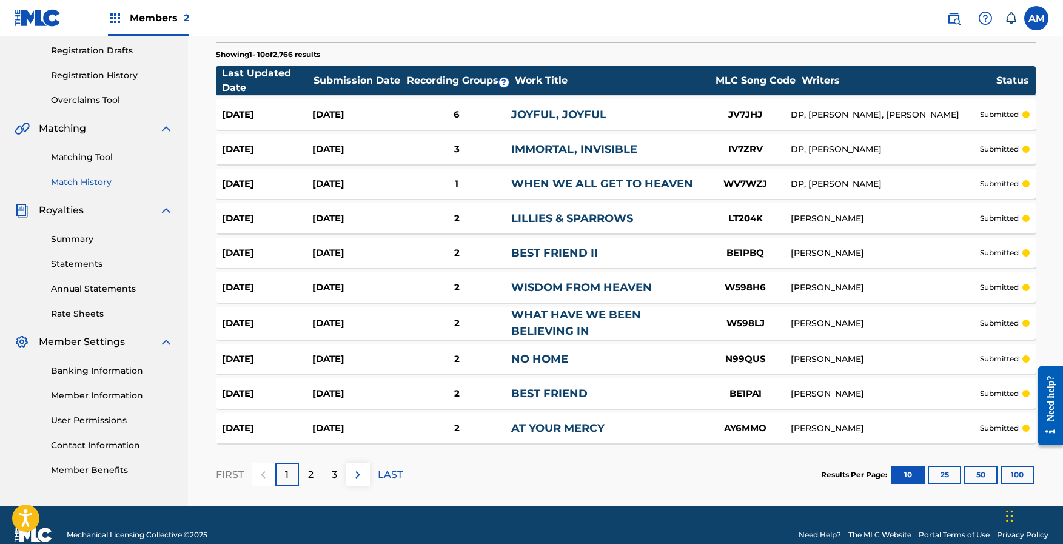
scroll to position [222, 0]
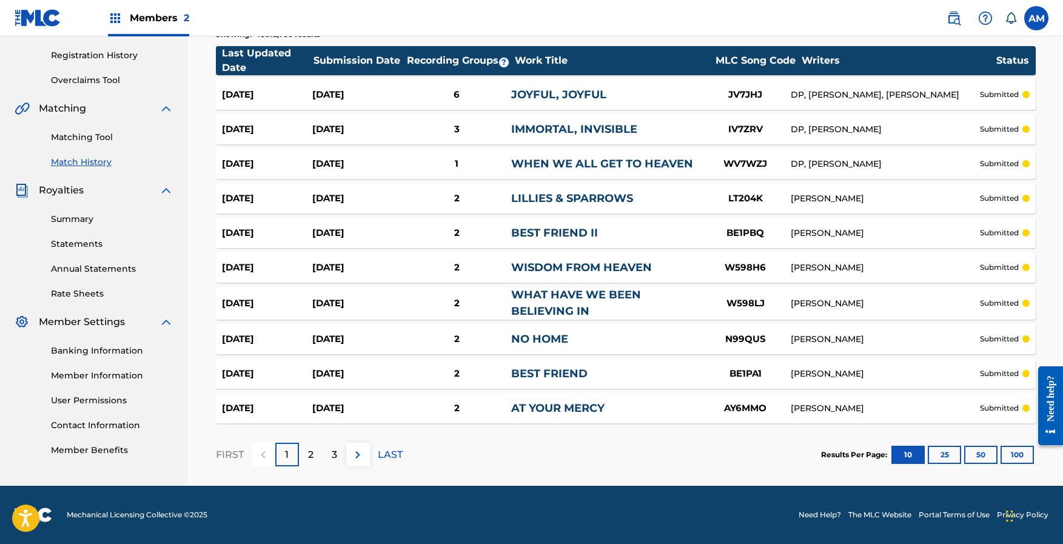
click at [1012, 456] on button "100" at bounding box center [1016, 455] width 33 height 18
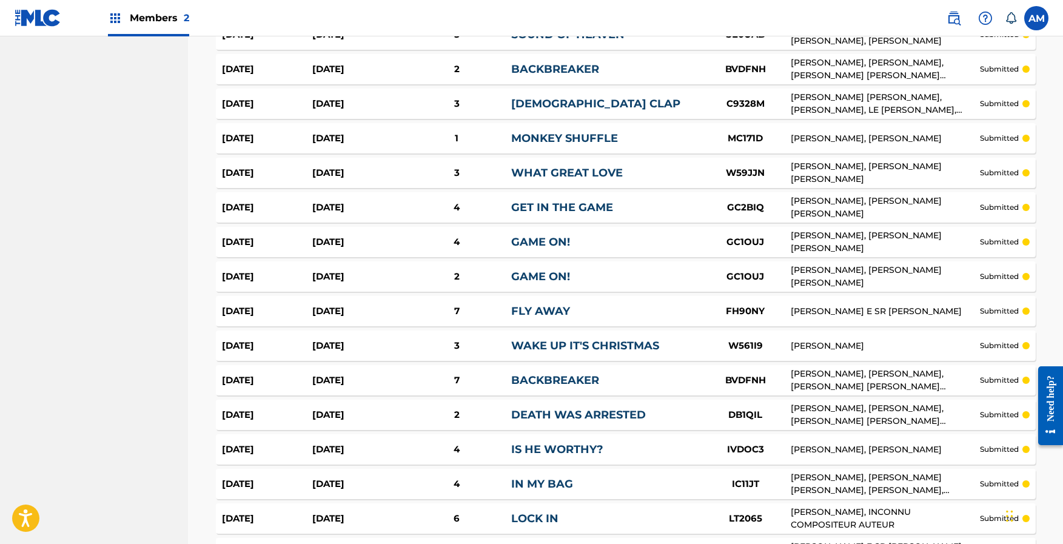
scroll to position [3376, 0]
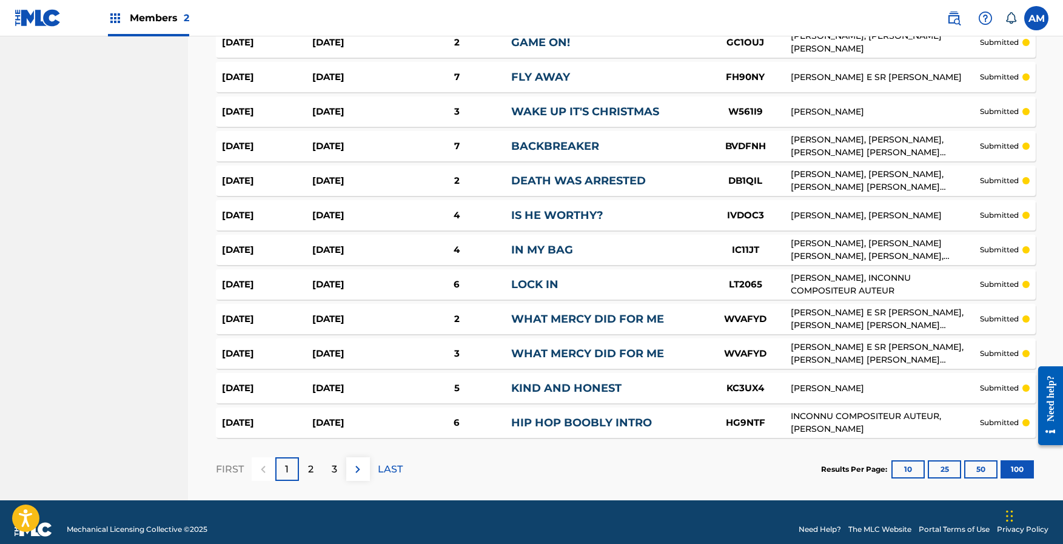
click at [359, 462] on img at bounding box center [357, 469] width 15 height 15
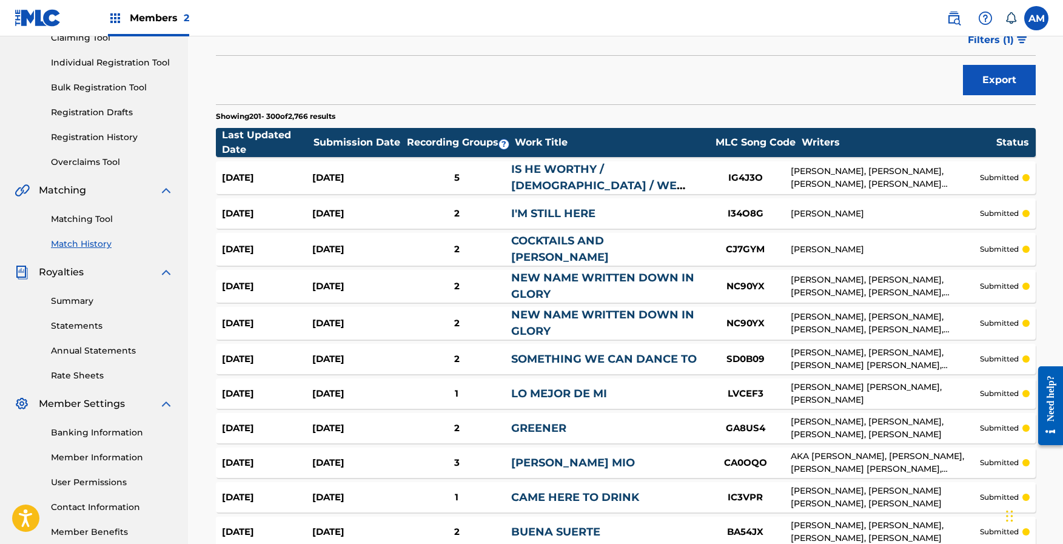
scroll to position [0, 0]
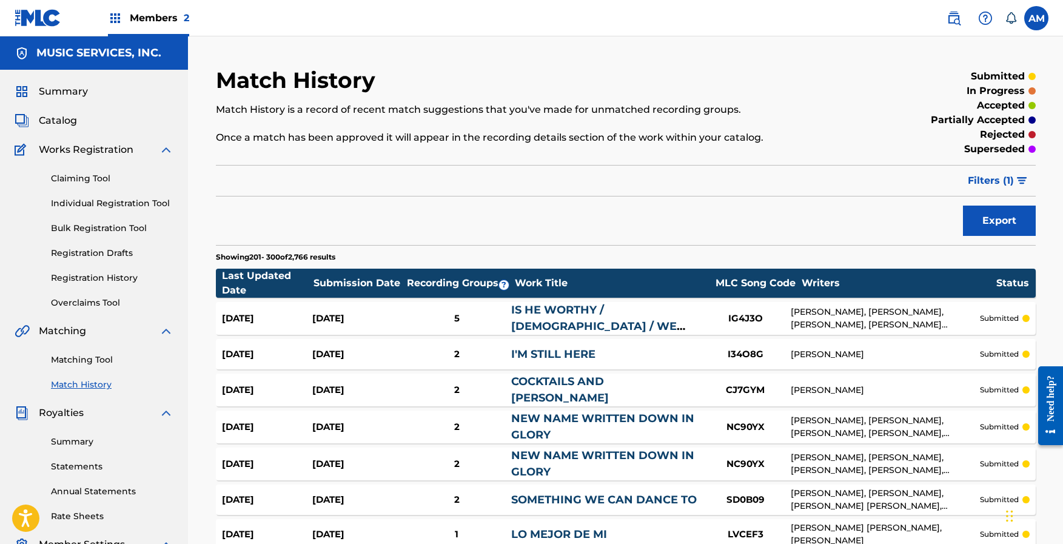
click at [85, 359] on link "Matching Tool" at bounding box center [112, 359] width 122 height 13
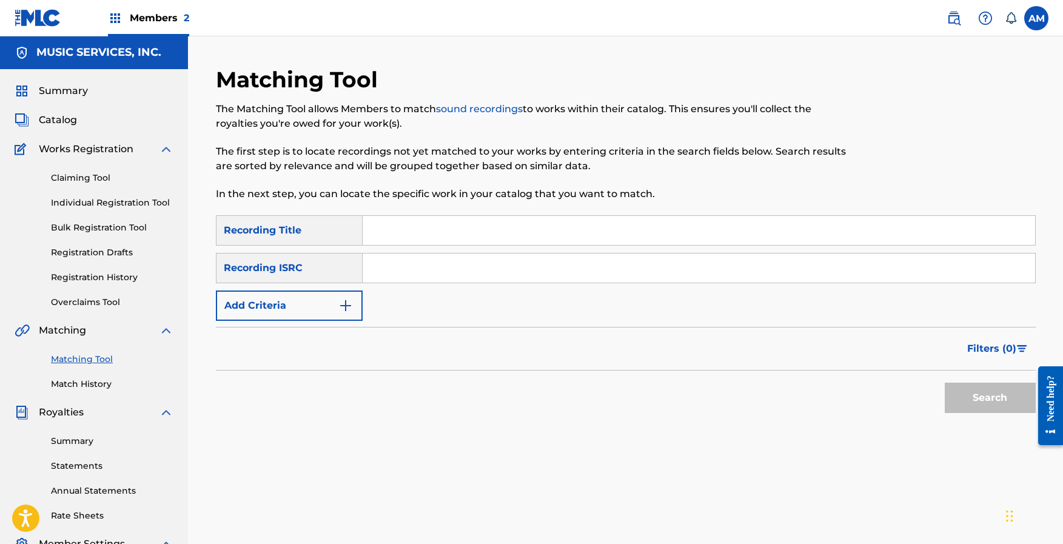
click at [398, 266] on input "Search Form" at bounding box center [699, 267] width 672 height 29
paste input "US8C70900001"
type input "US8C70900001"
click at [997, 390] on button "Search" at bounding box center [990, 398] width 91 height 30
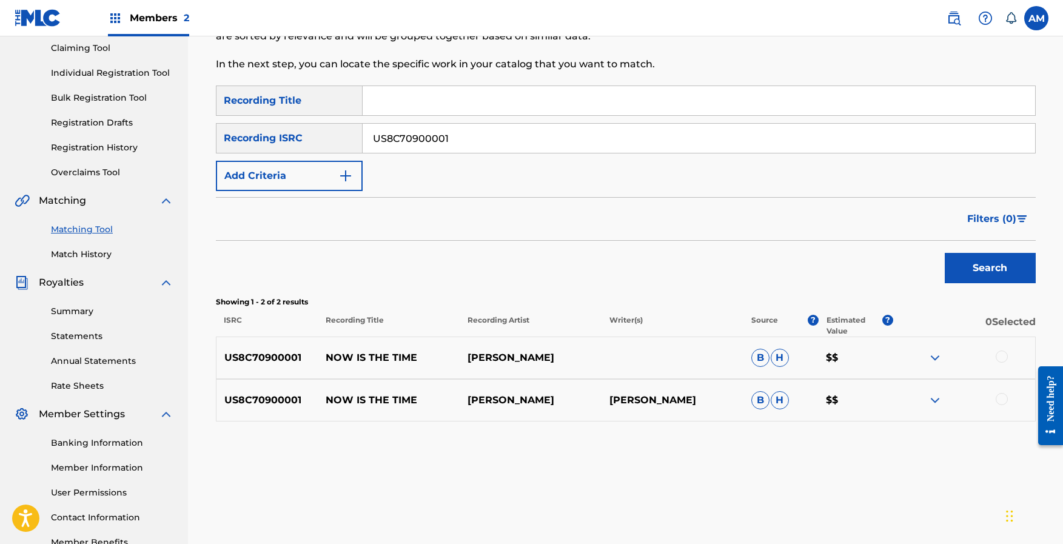
scroll to position [136, 0]
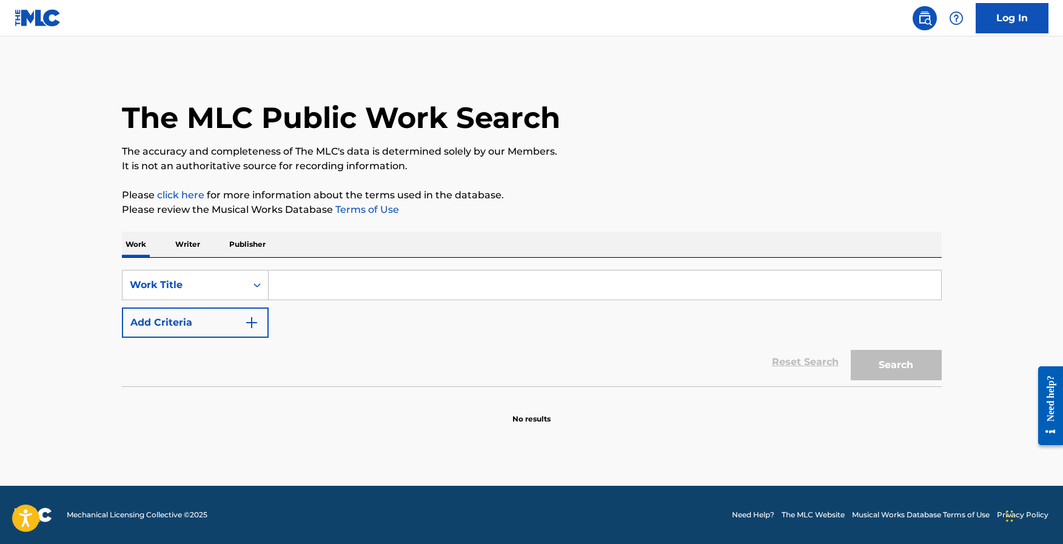
click at [306, 286] on input "Search Form" at bounding box center [605, 284] width 672 height 29
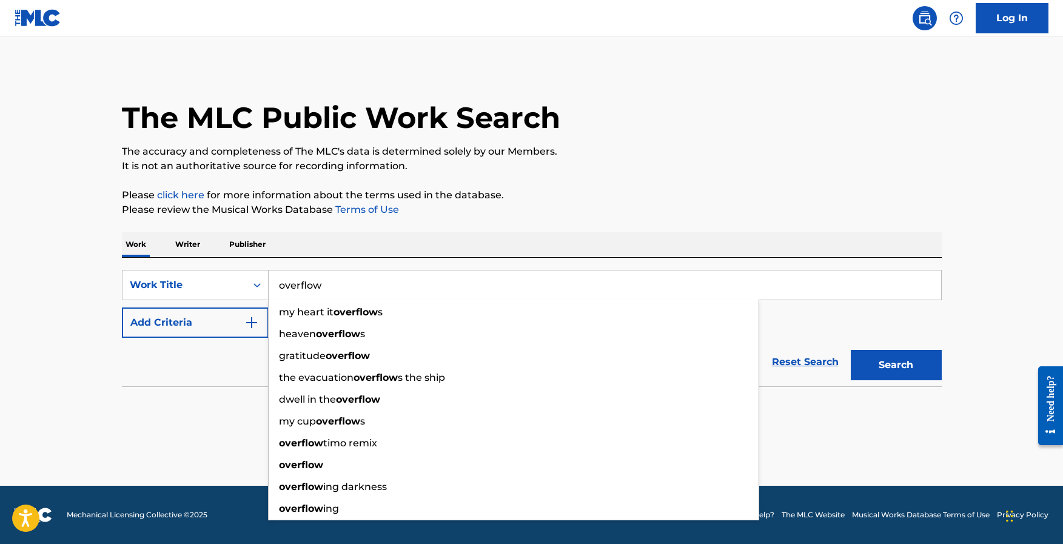
type input "overflow"
click at [622, 201] on p "Please click here for more information about the terms used in the database." at bounding box center [532, 195] width 820 height 15
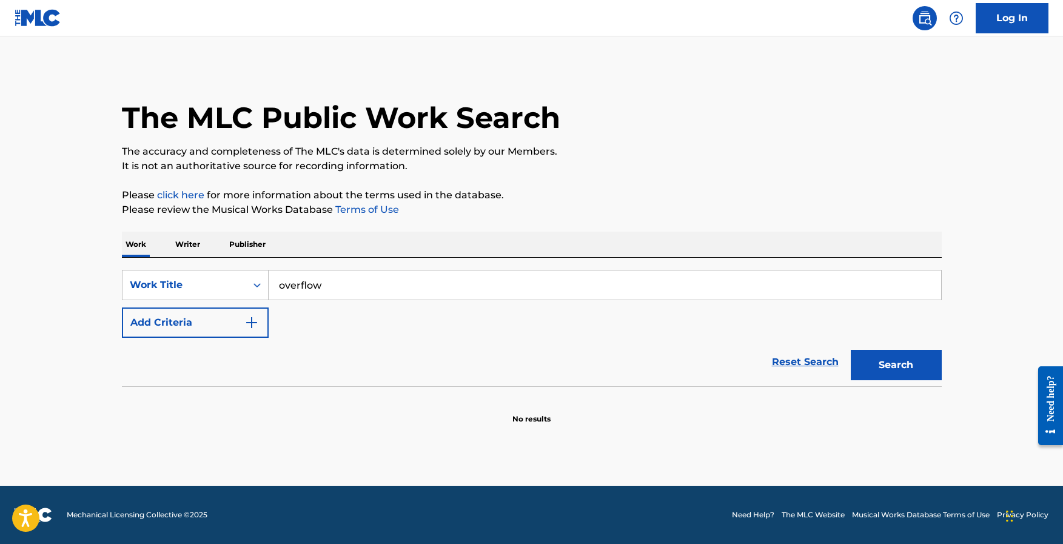
click at [198, 330] on button "Add Criteria" at bounding box center [195, 322] width 147 height 30
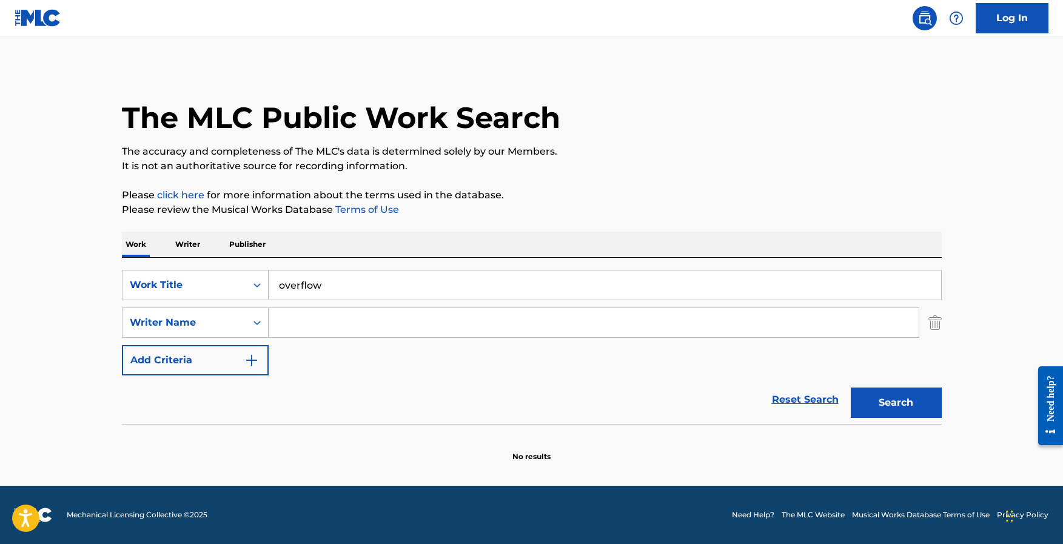
click at [352, 321] on input "Search Form" at bounding box center [594, 322] width 650 height 29
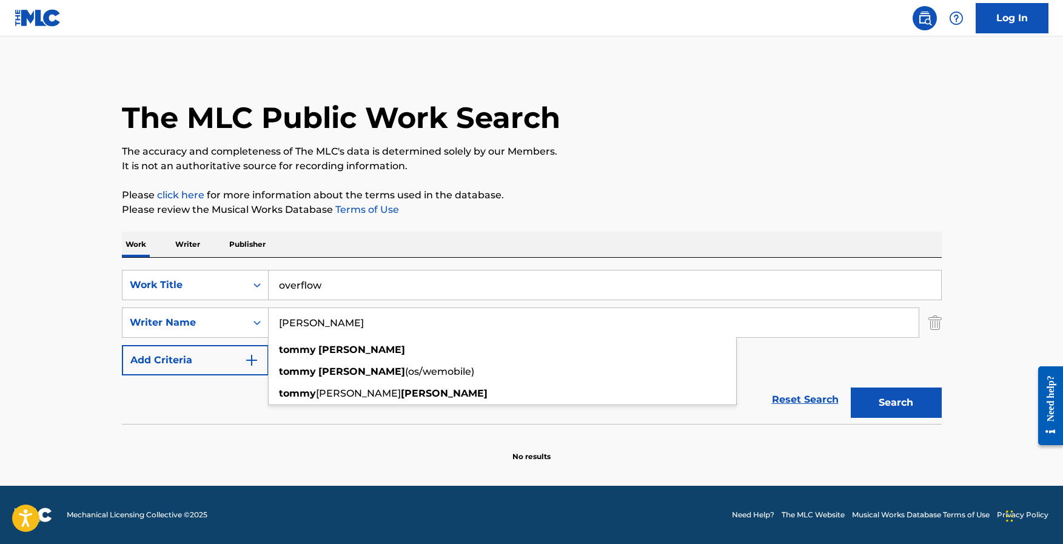
type input "tommy walker"
click at [622, 190] on p "Please click here for more information about the terms used in the database." at bounding box center [532, 195] width 820 height 15
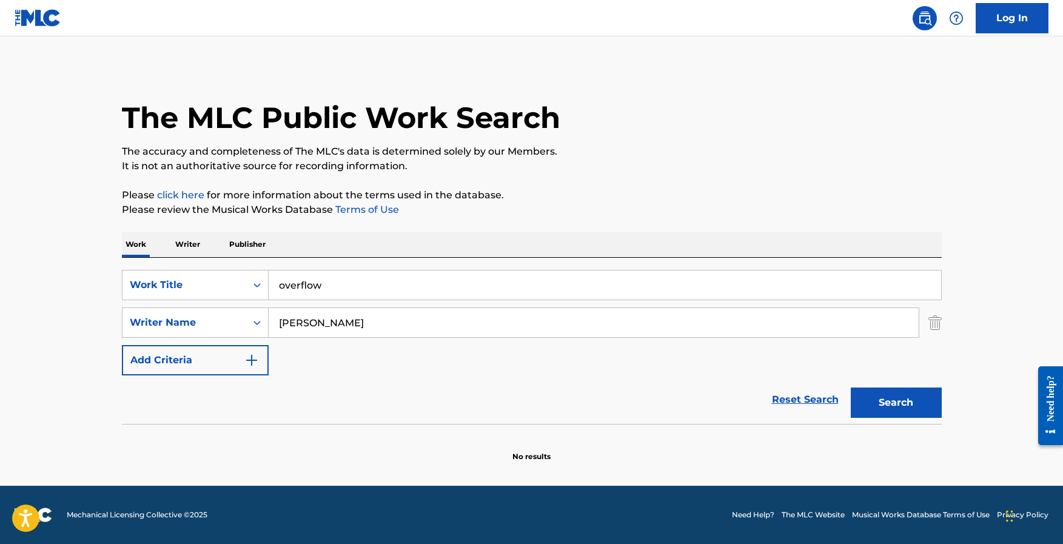
click at [894, 397] on button "Search" at bounding box center [896, 402] width 91 height 30
click at [343, 281] on input "overflow" at bounding box center [605, 284] width 672 height 29
type input "find me faithful"
click at [851, 387] on button "Search" at bounding box center [896, 402] width 91 height 30
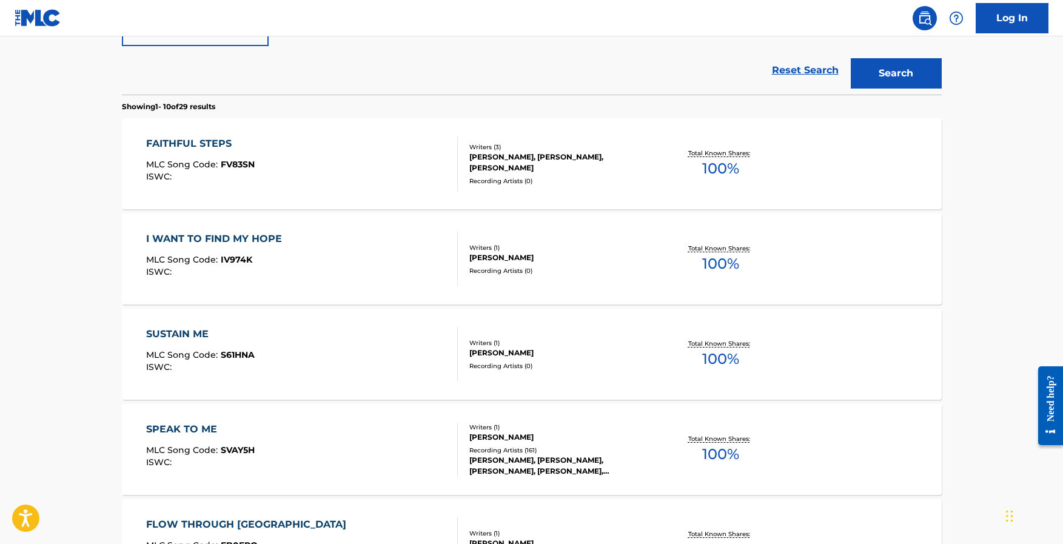
scroll to position [428, 0]
